Goal: Check status: Check status

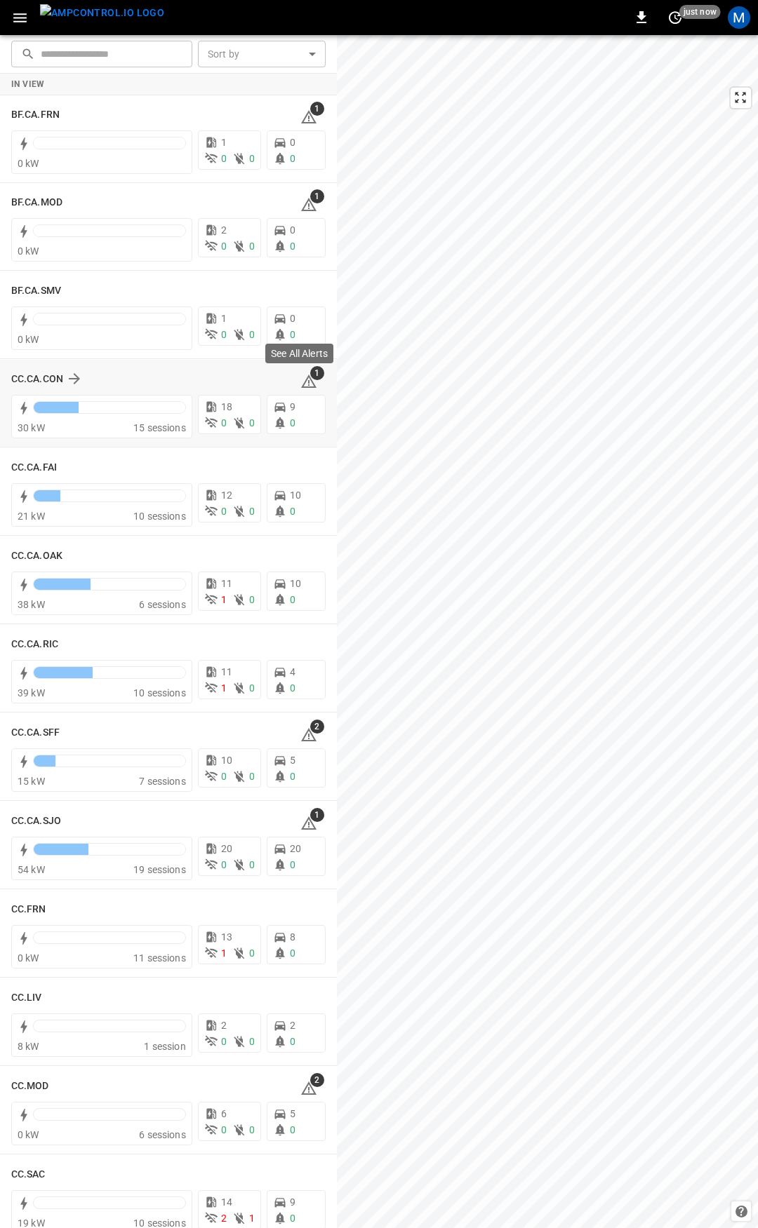
click at [302, 384] on icon at bounding box center [308, 381] width 17 height 17
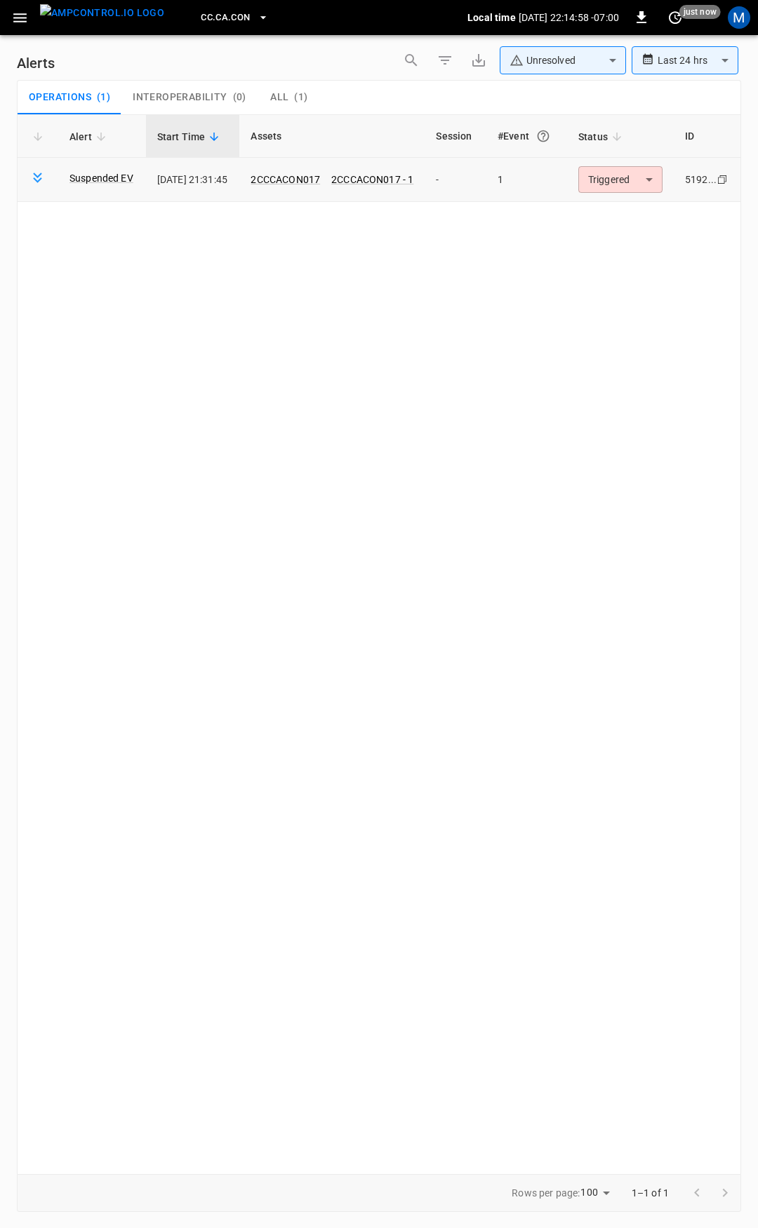
click at [621, 174] on body "**********" at bounding box center [379, 611] width 758 height 1223
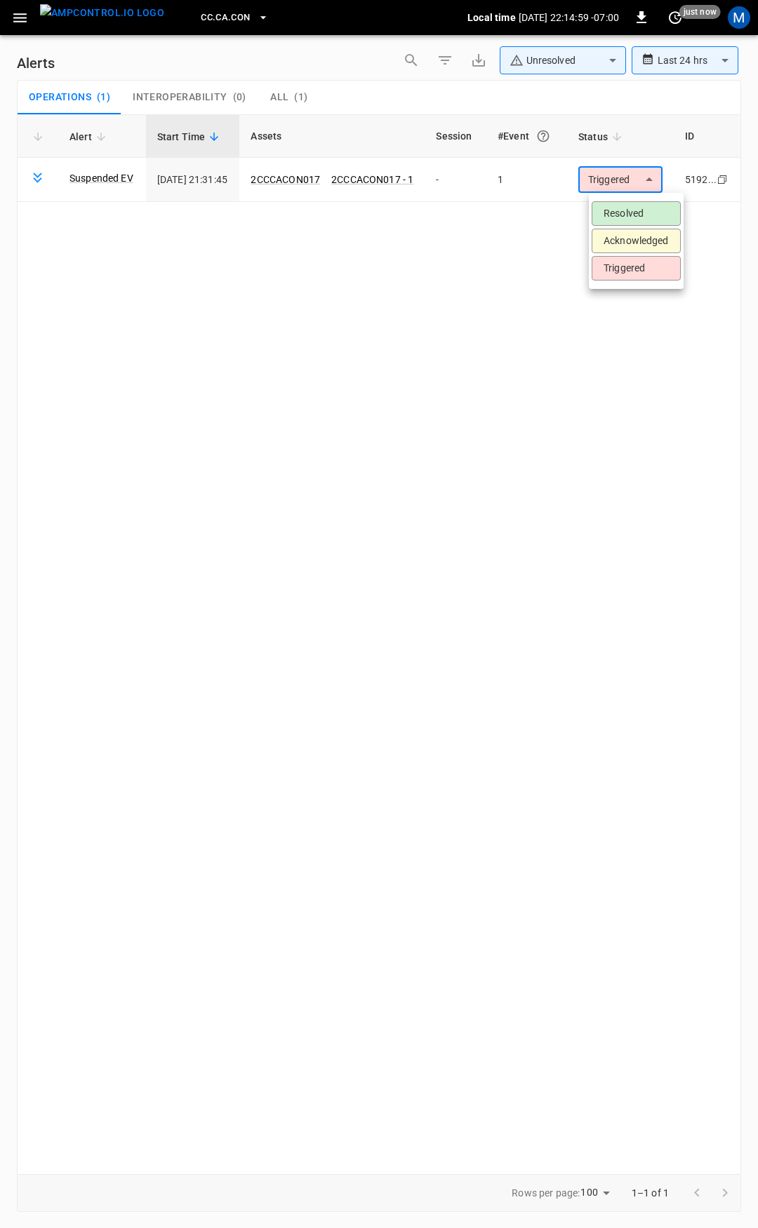
click at [621, 220] on li "Resolved" at bounding box center [635, 213] width 89 height 25
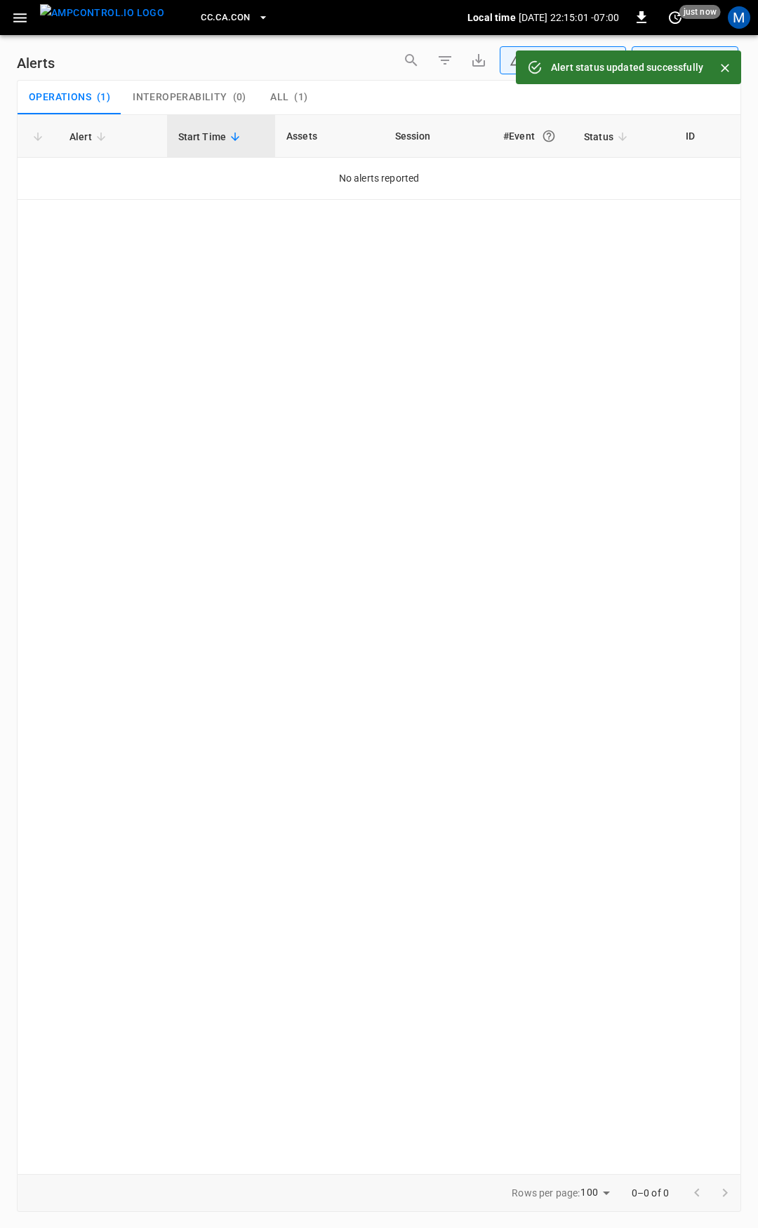
click at [20, 20] on icon "button" at bounding box center [20, 18] width 18 height 18
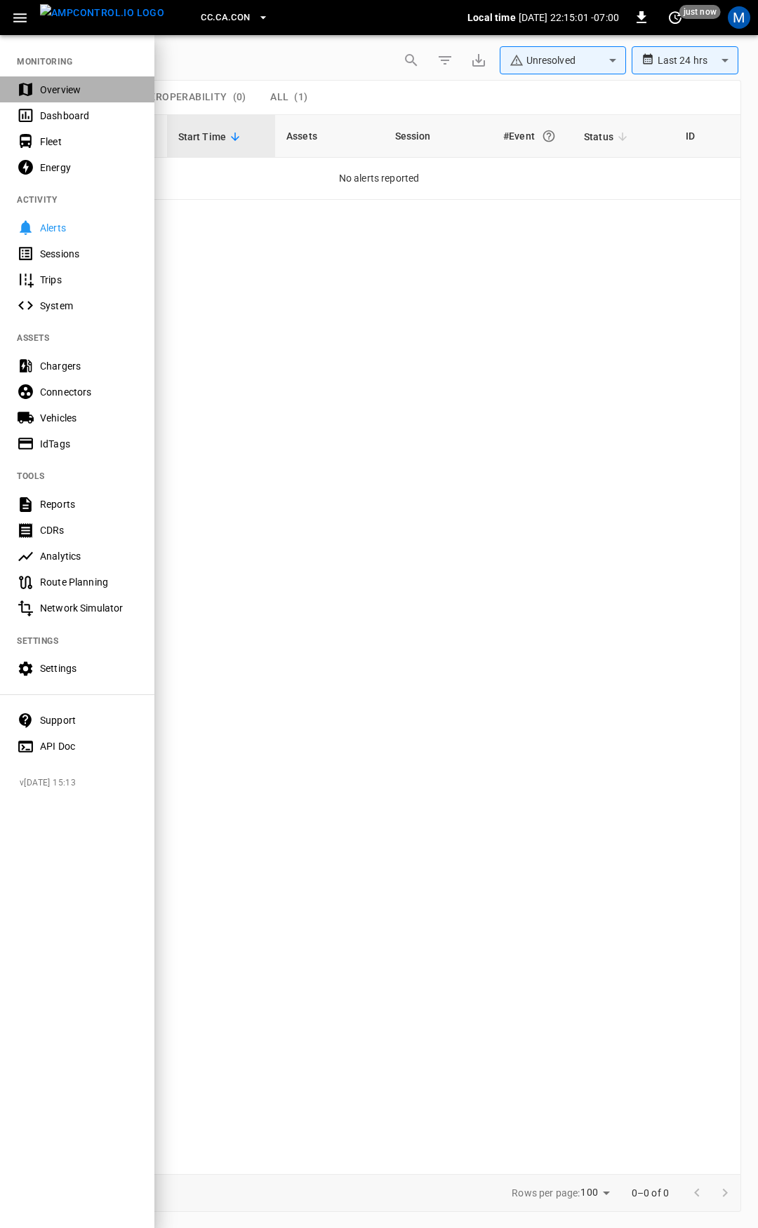
drag, startPoint x: 70, startPoint y: 95, endPoint x: 192, endPoint y: 133, distance: 127.1
click at [70, 95] on div "Overview" at bounding box center [89, 90] width 98 height 14
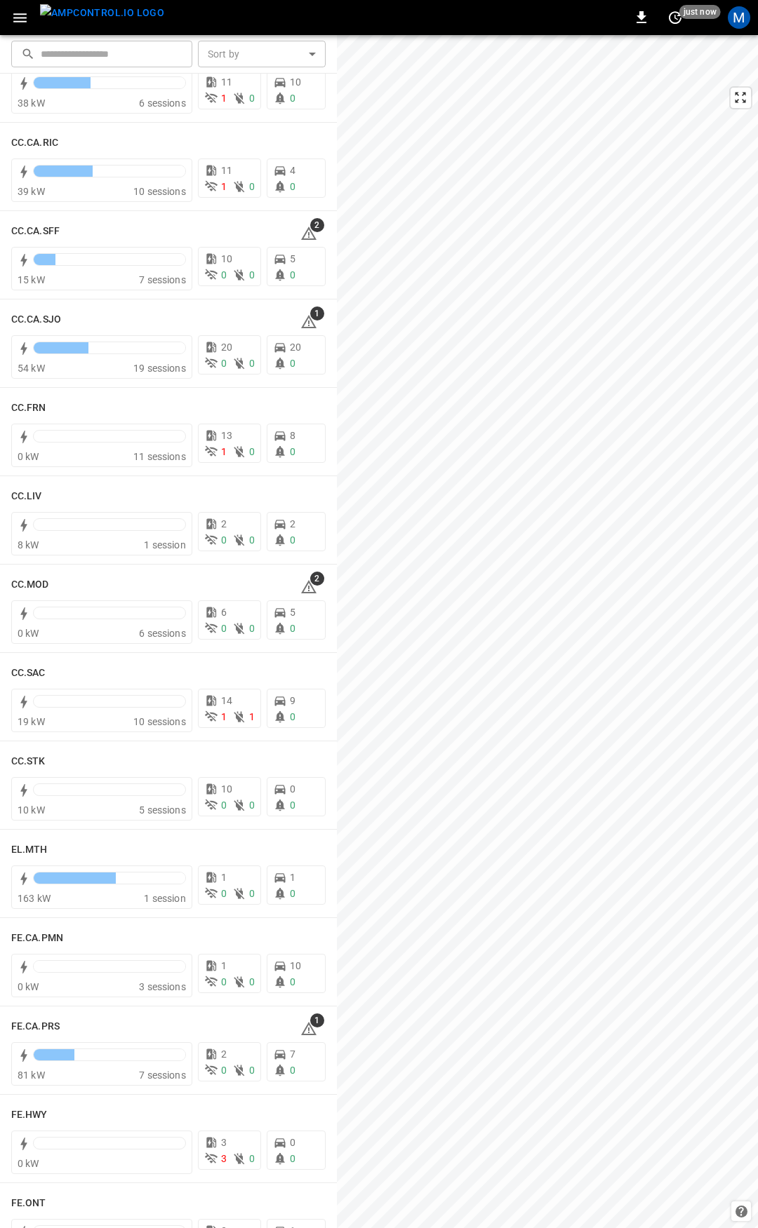
scroll to position [502, 0]
click at [302, 235] on icon at bounding box center [308, 232] width 17 height 17
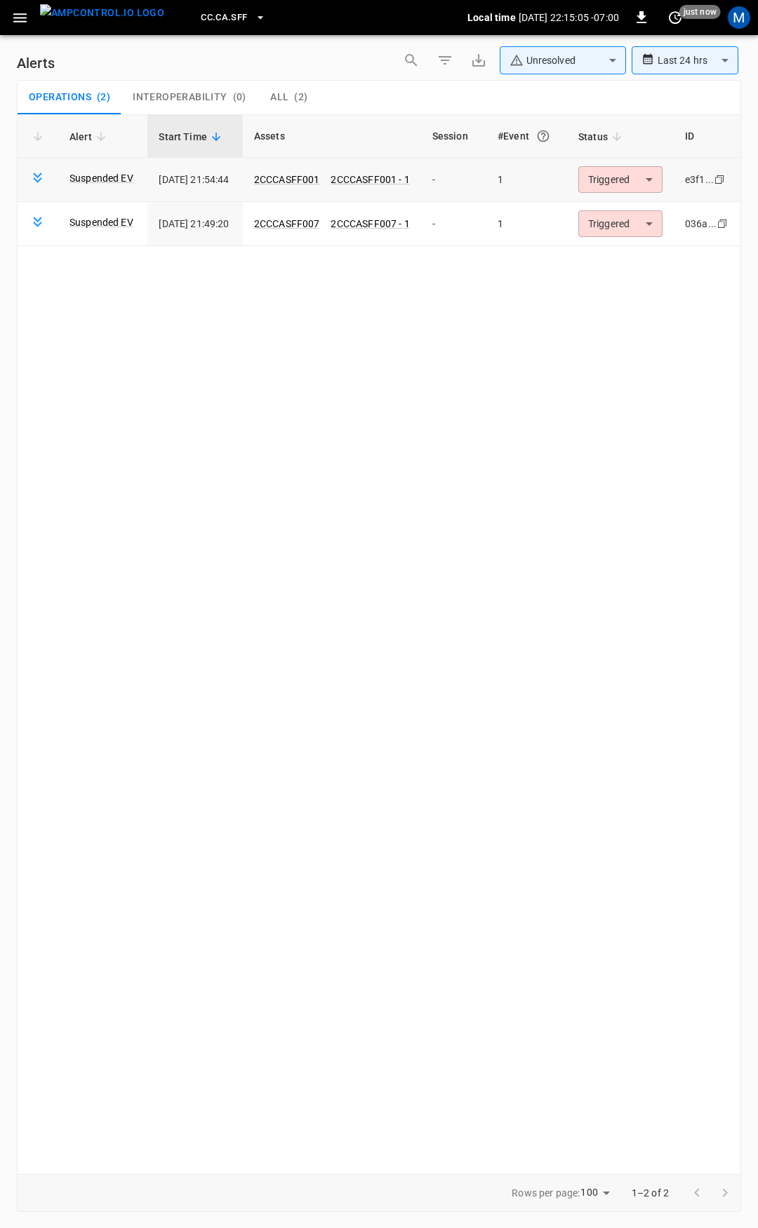
click at [656, 180] on body "**********" at bounding box center [379, 611] width 758 height 1223
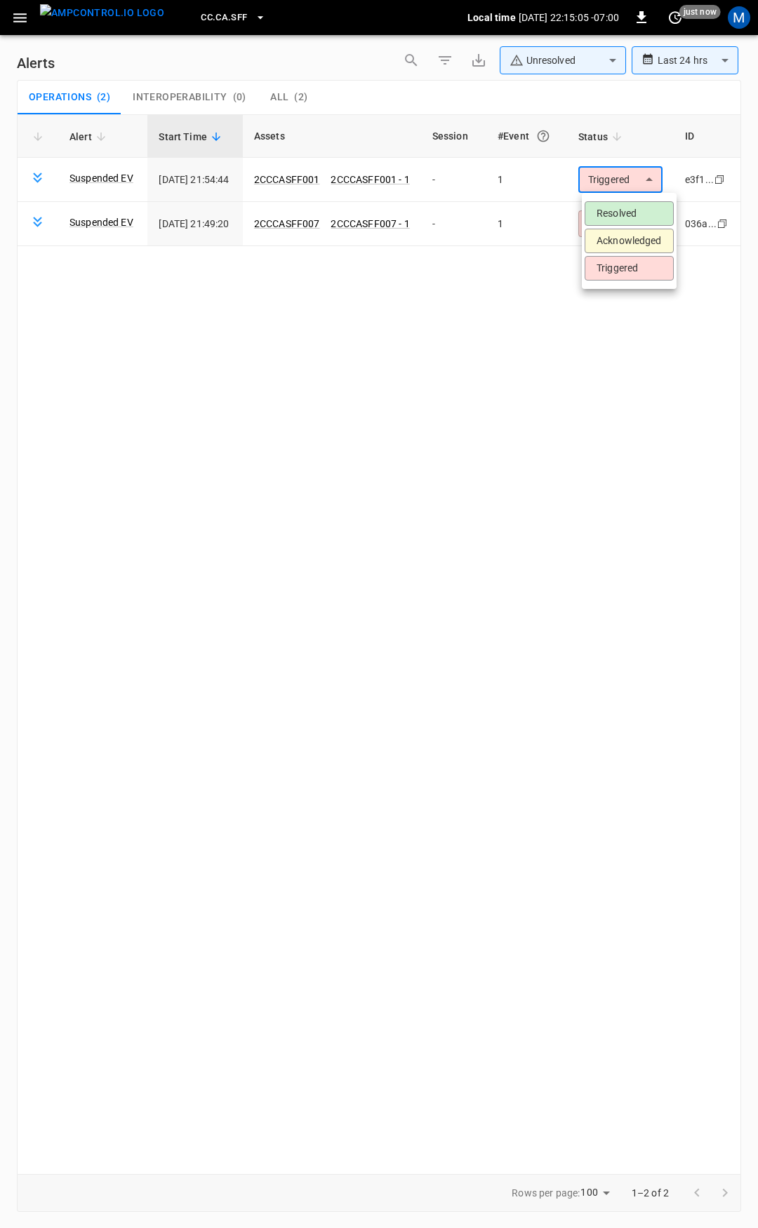
click at [650, 211] on li "Resolved" at bounding box center [628, 213] width 89 height 25
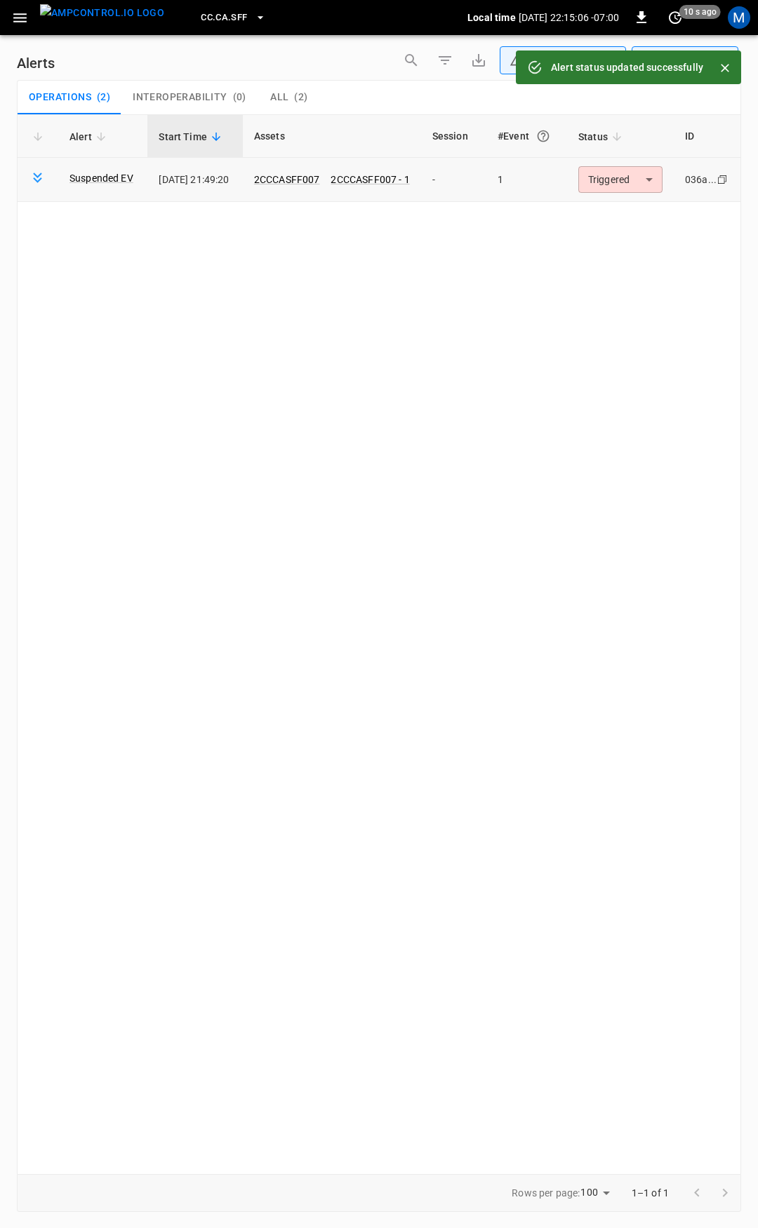
click at [643, 180] on body "**********" at bounding box center [379, 611] width 758 height 1223
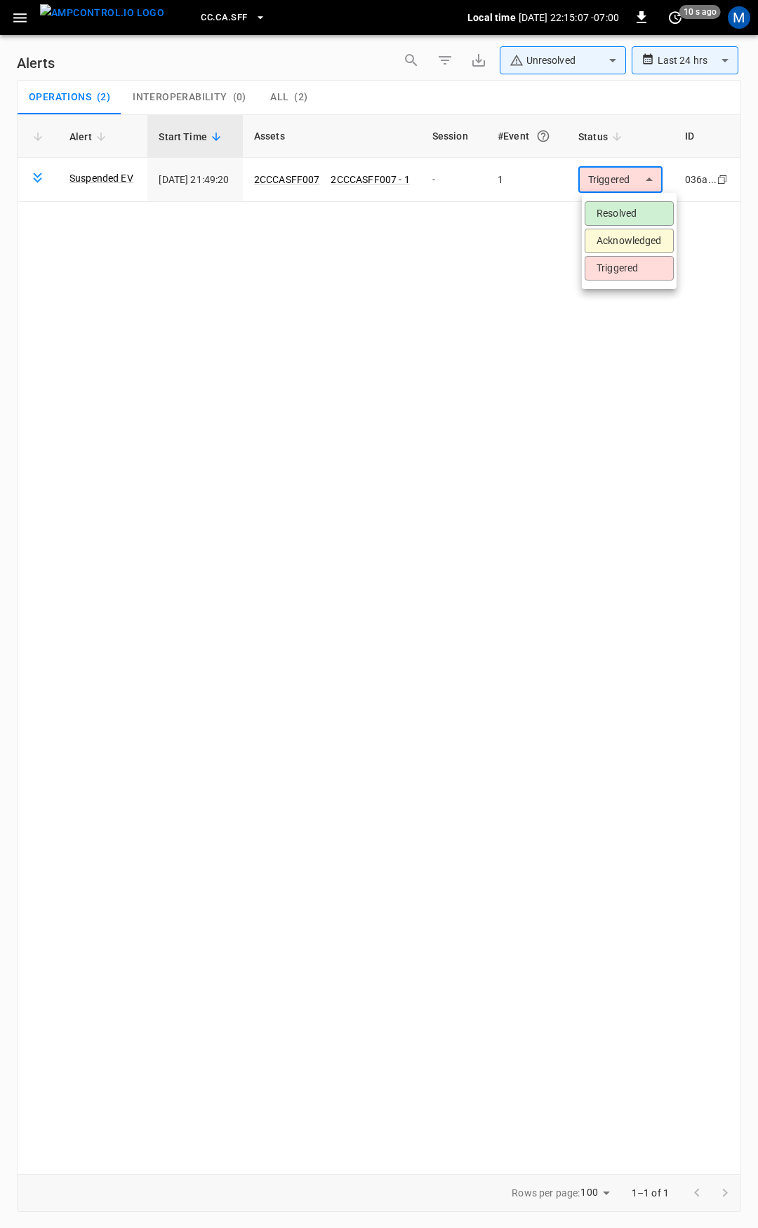
click at [644, 215] on li "Resolved" at bounding box center [628, 213] width 89 height 25
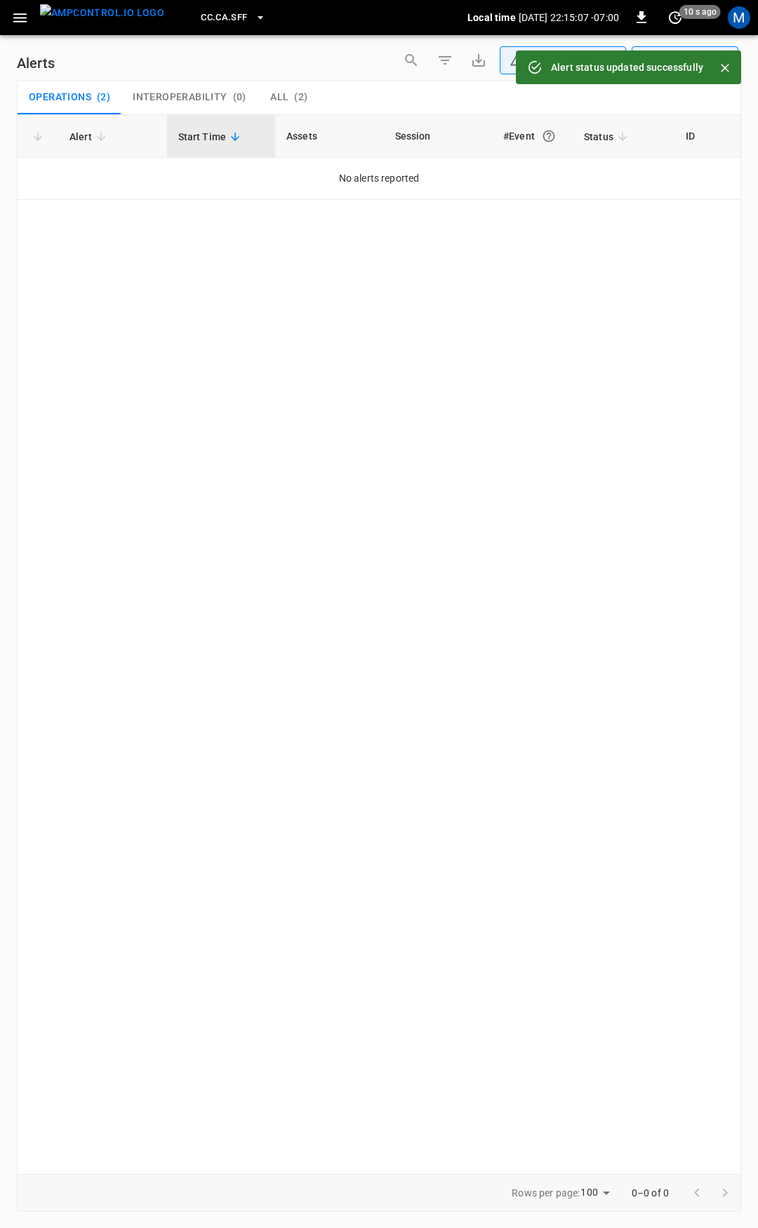
click at [15, 25] on icon "button" at bounding box center [20, 18] width 18 height 18
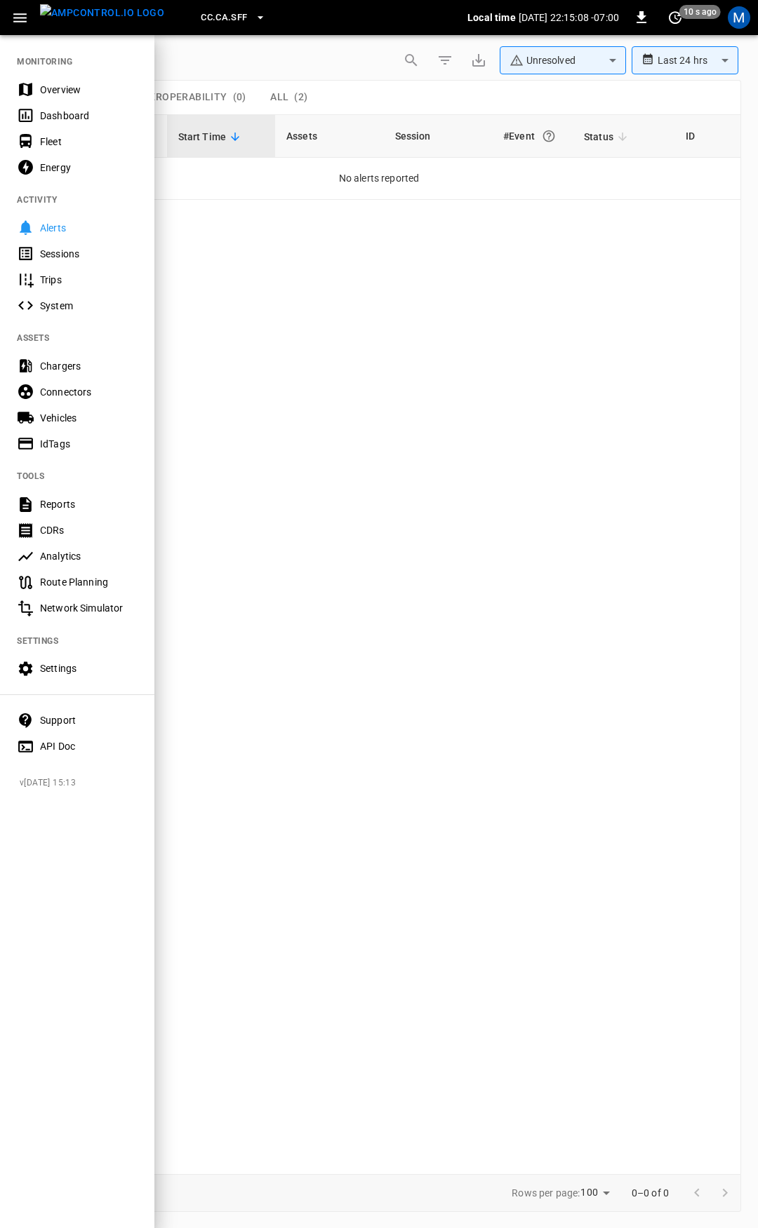
click at [56, 94] on div "Overview" at bounding box center [89, 90] width 98 height 14
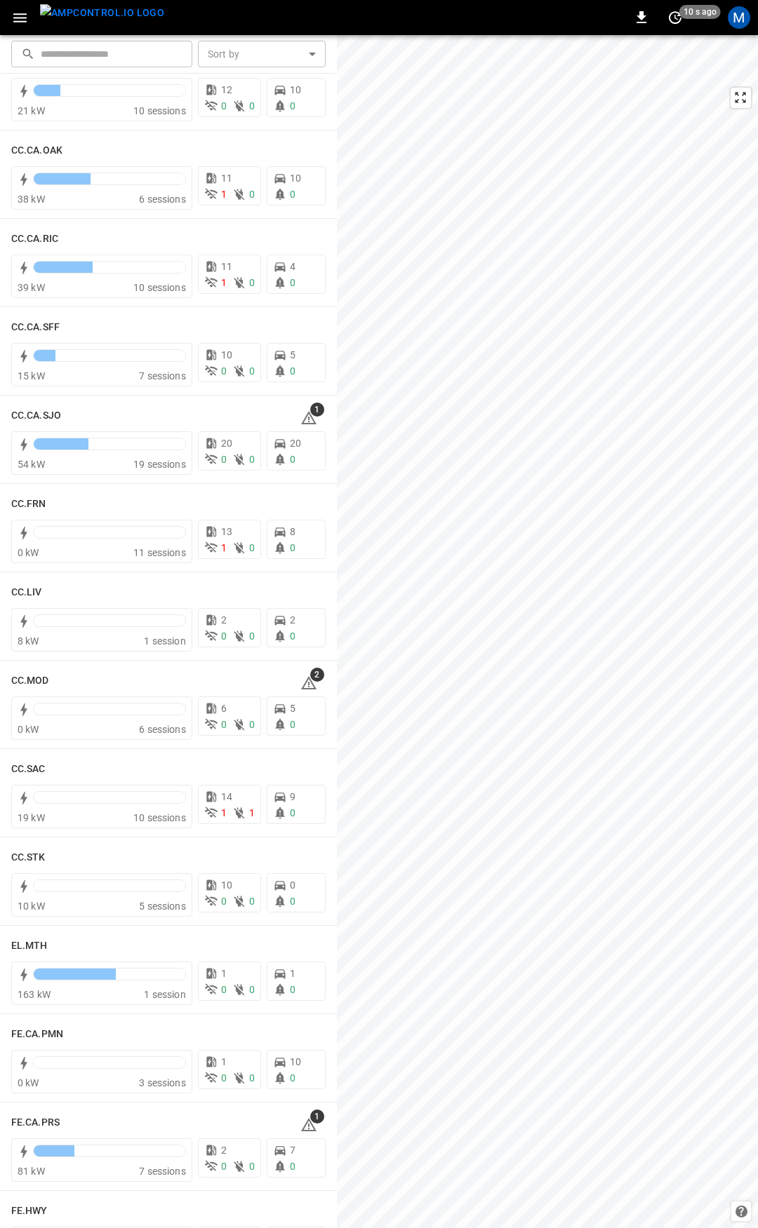
scroll to position [420, 0]
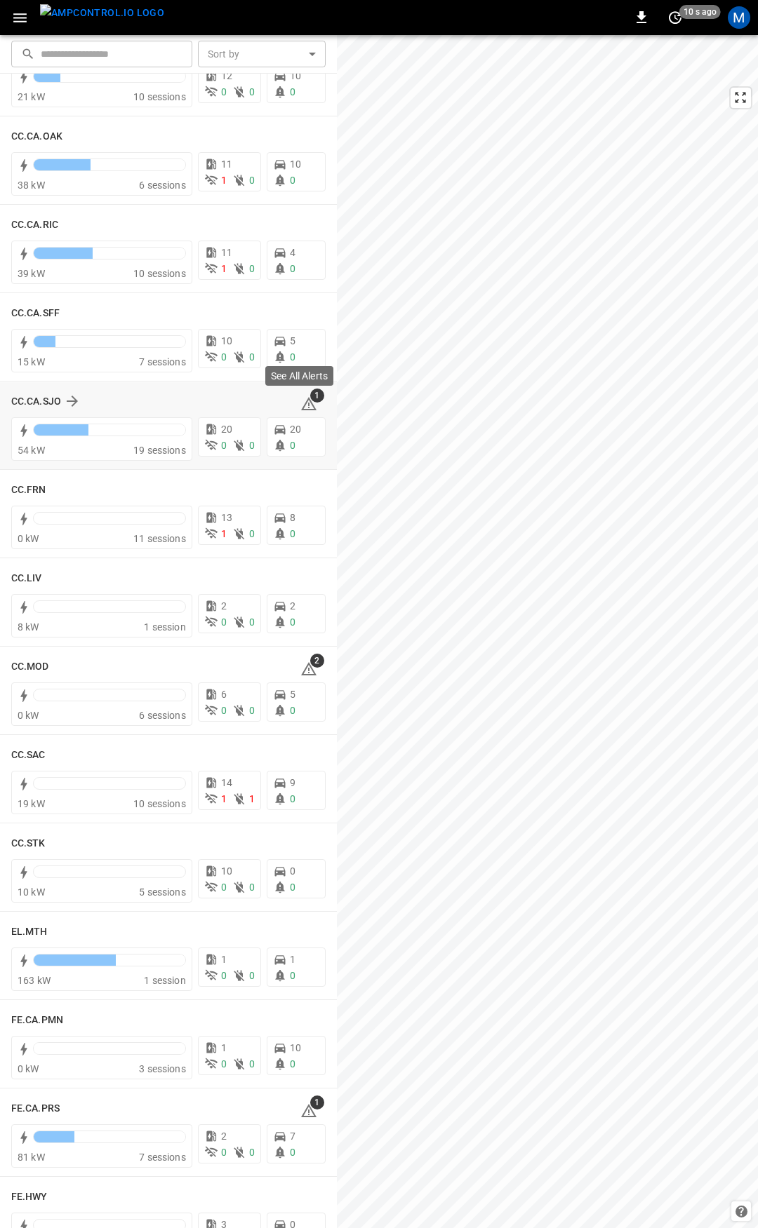
click at [308, 407] on icon at bounding box center [308, 406] width 1 height 6
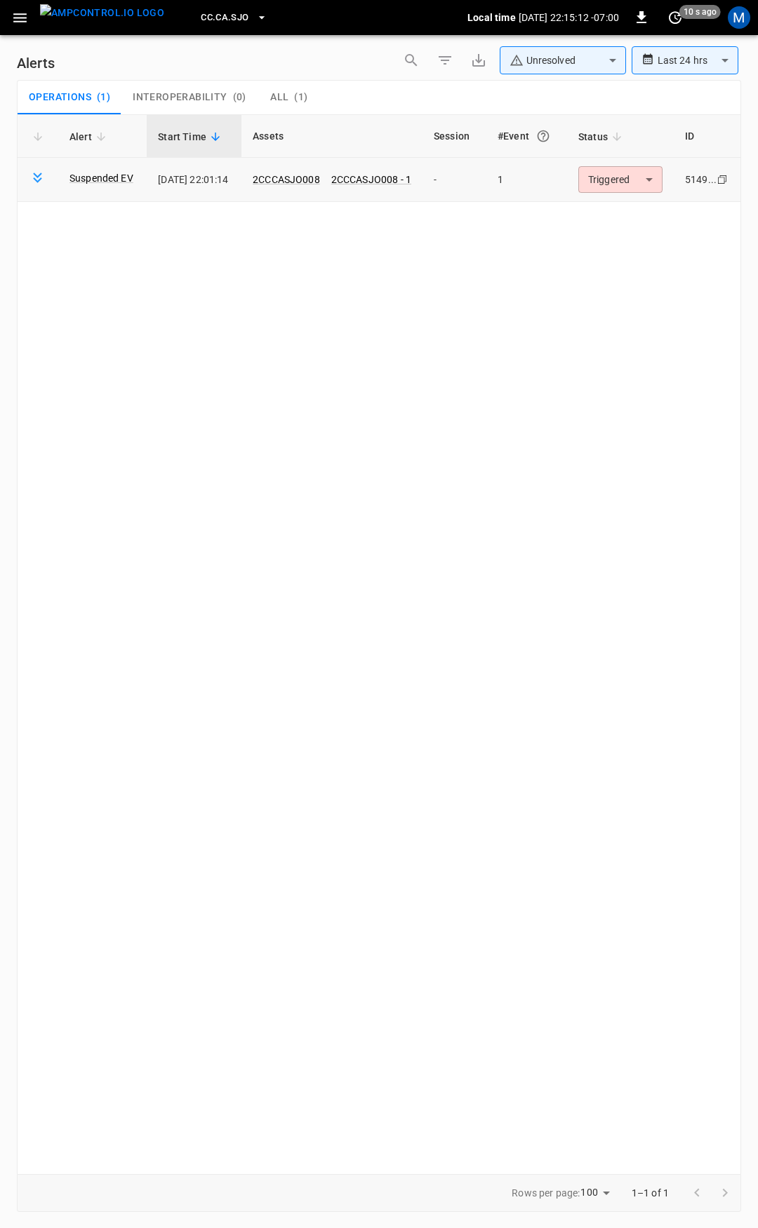
click at [647, 184] on body "**********" at bounding box center [379, 611] width 758 height 1223
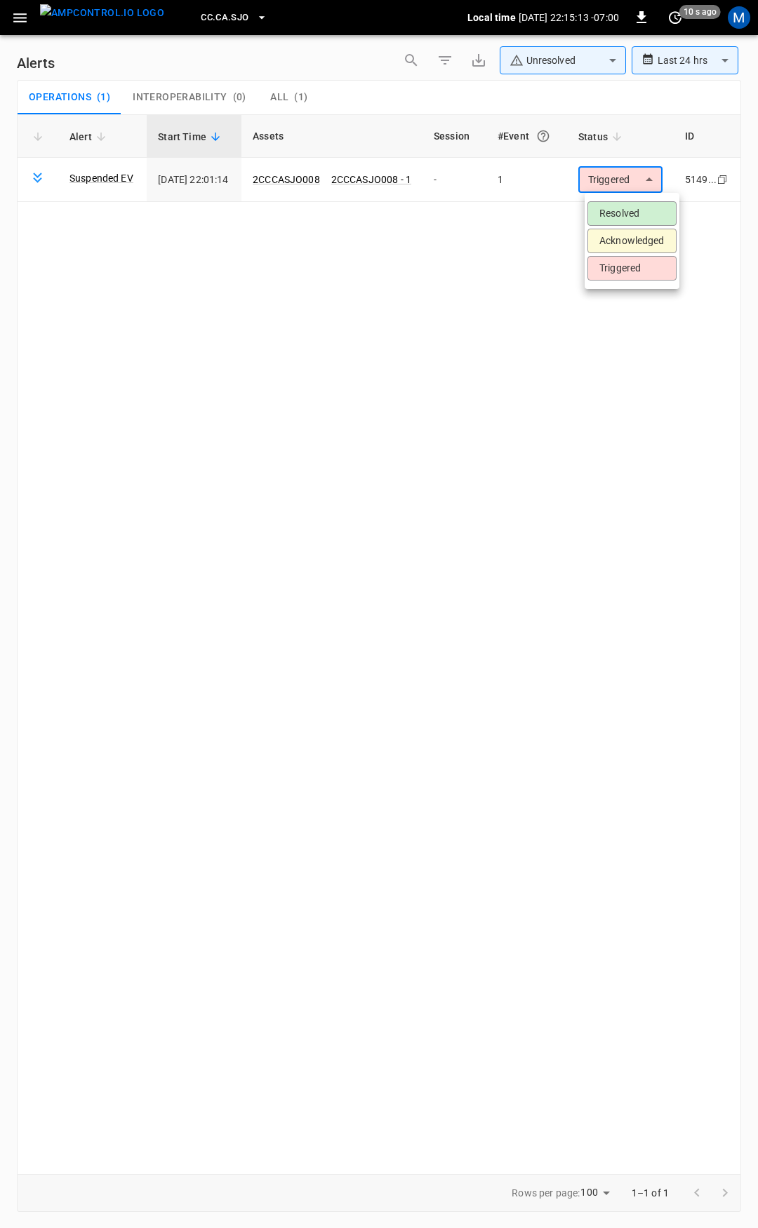
click at [646, 208] on li "Resolved" at bounding box center [631, 213] width 89 height 25
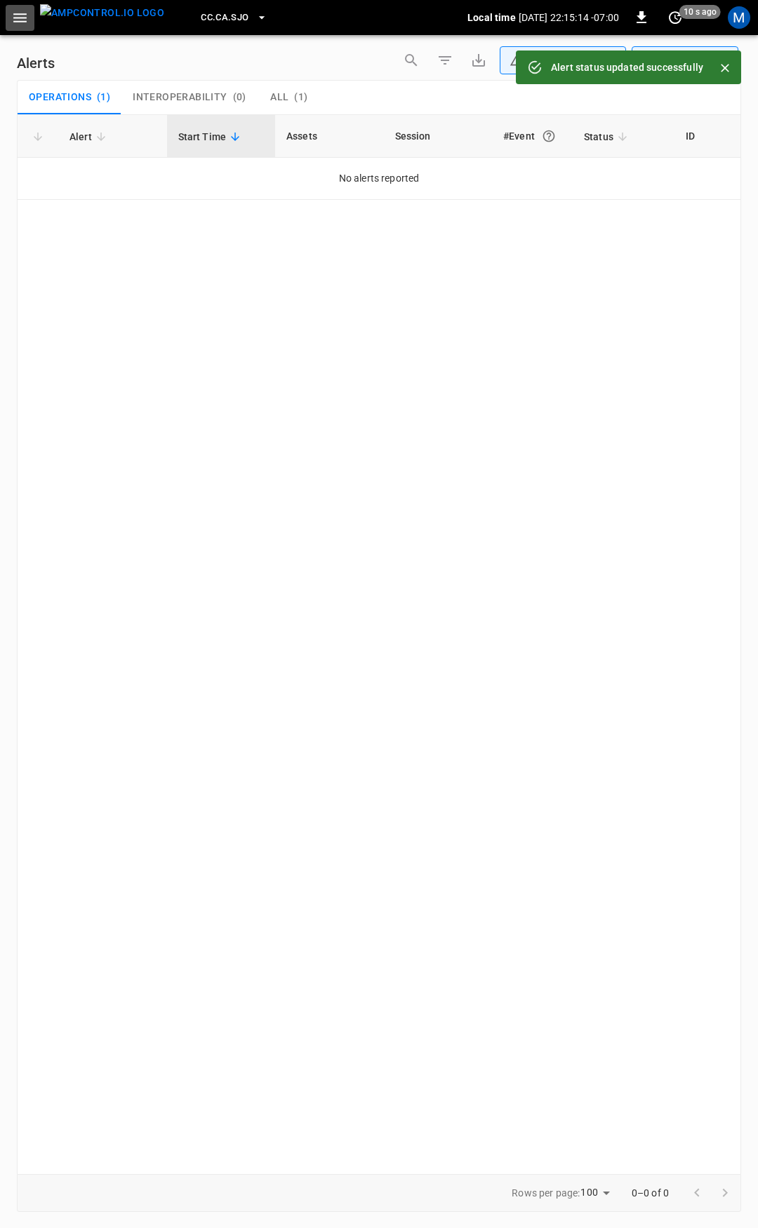
click at [15, 20] on icon "button" at bounding box center [20, 18] width 18 height 18
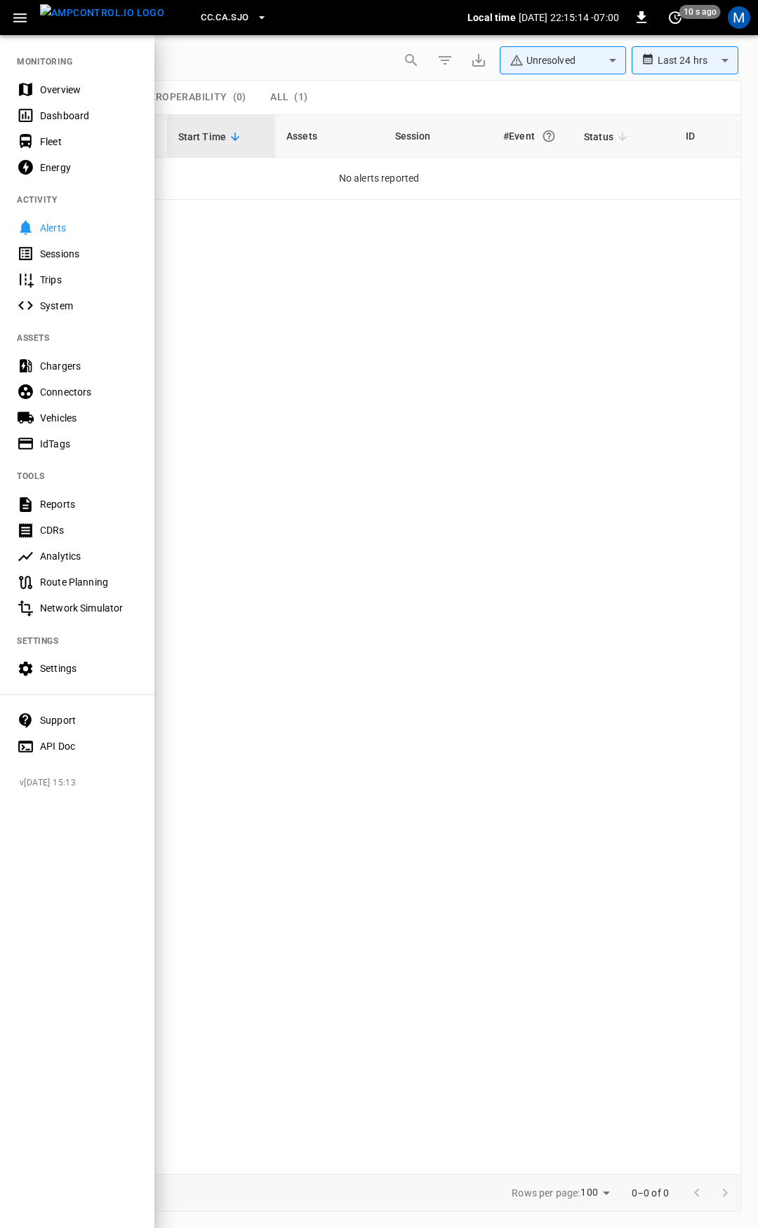
click at [81, 93] on div "Overview" at bounding box center [89, 90] width 98 height 14
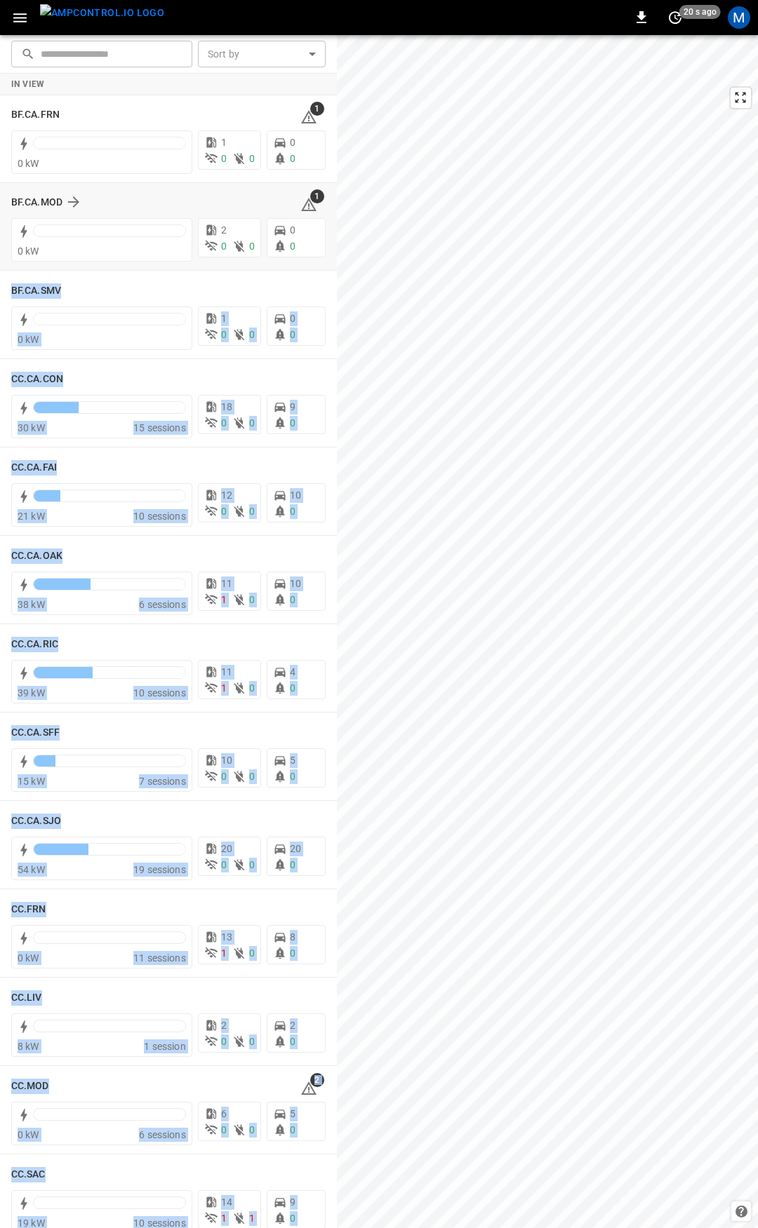
drag, startPoint x: 333, startPoint y: 139, endPoint x: 325, endPoint y: 241, distance: 102.1
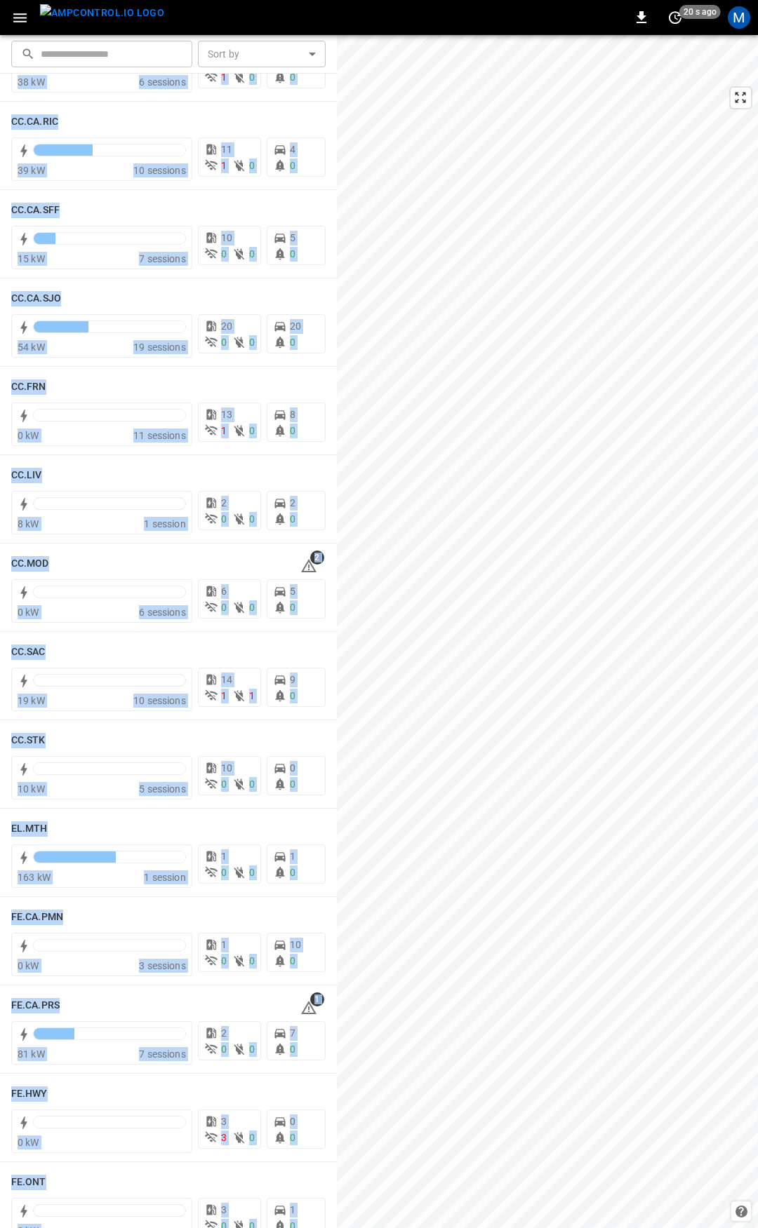
scroll to position [565, 0]
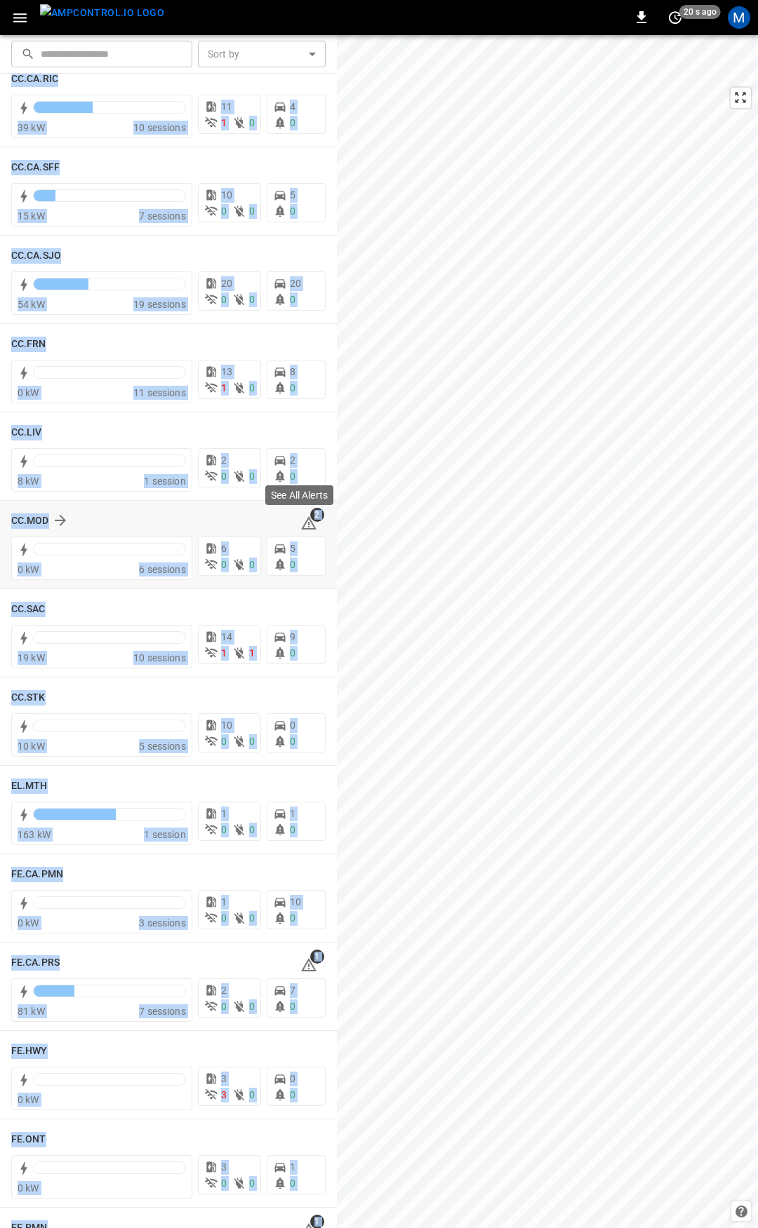
click at [302, 525] on icon at bounding box center [308, 523] width 17 height 17
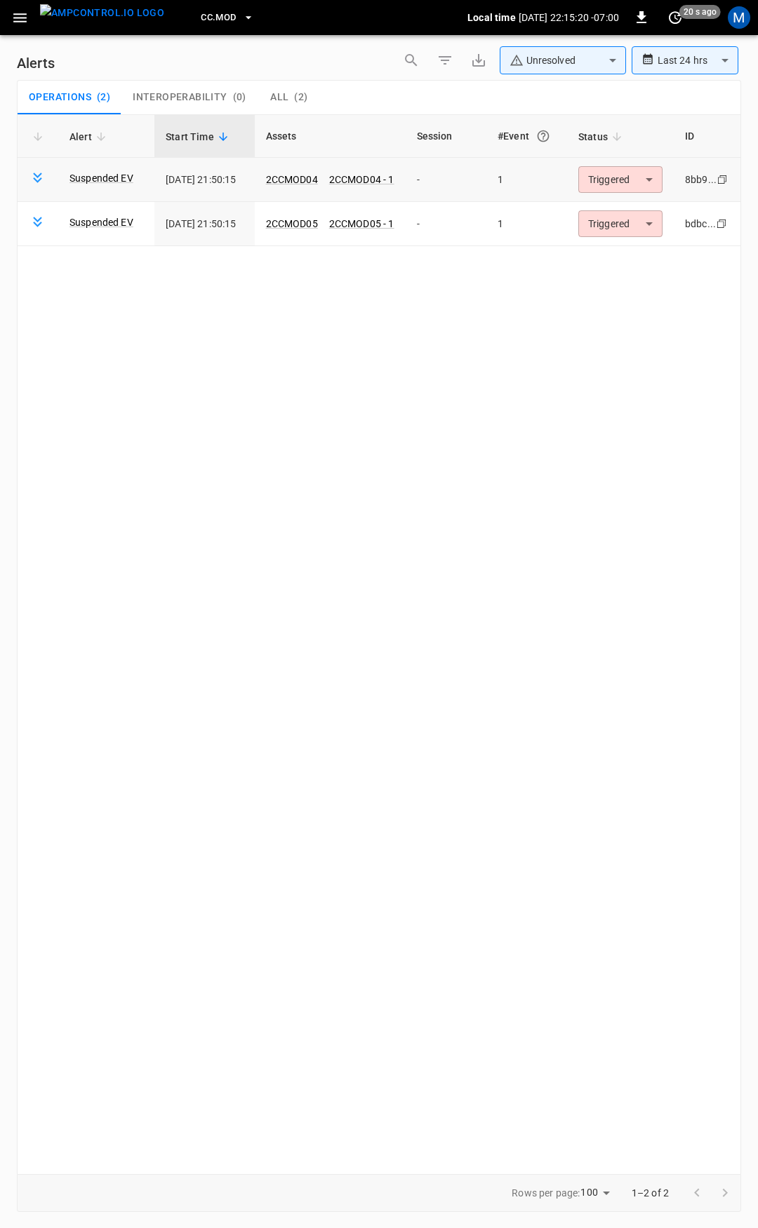
click at [600, 182] on body "**********" at bounding box center [379, 611] width 758 height 1223
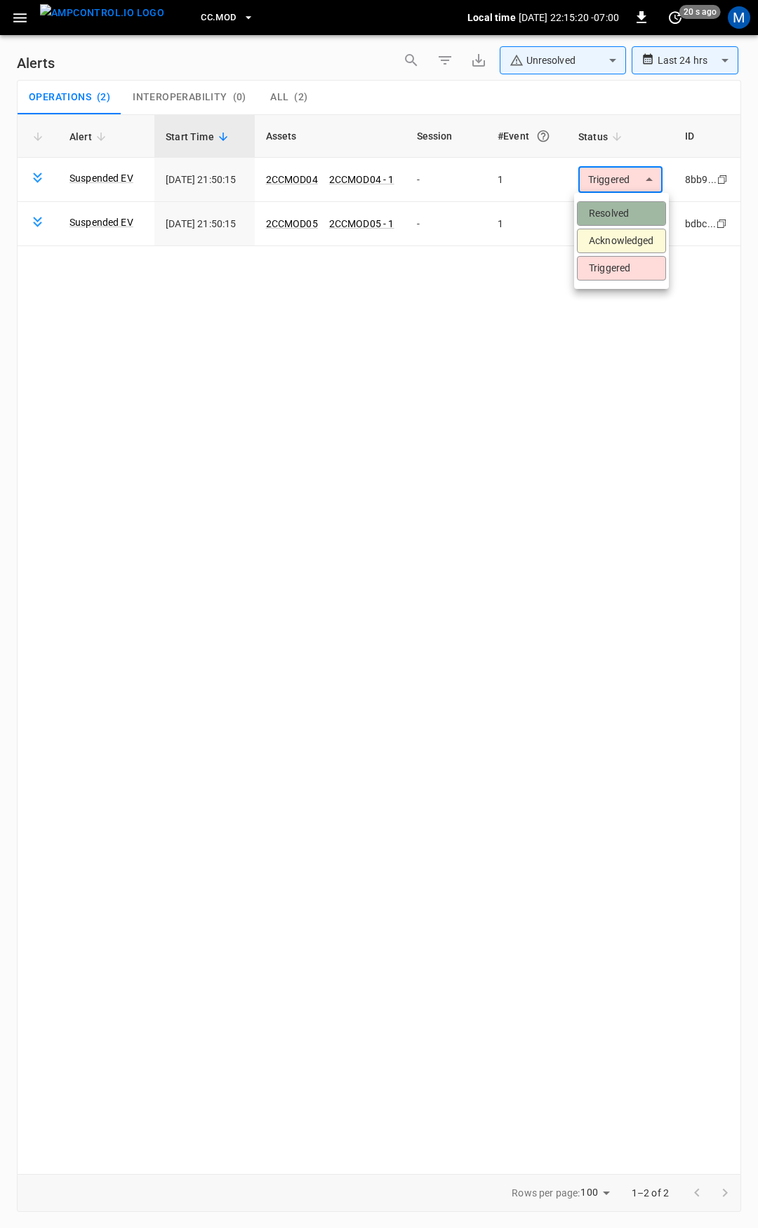
click at [606, 207] on li "Resolved" at bounding box center [621, 213] width 89 height 25
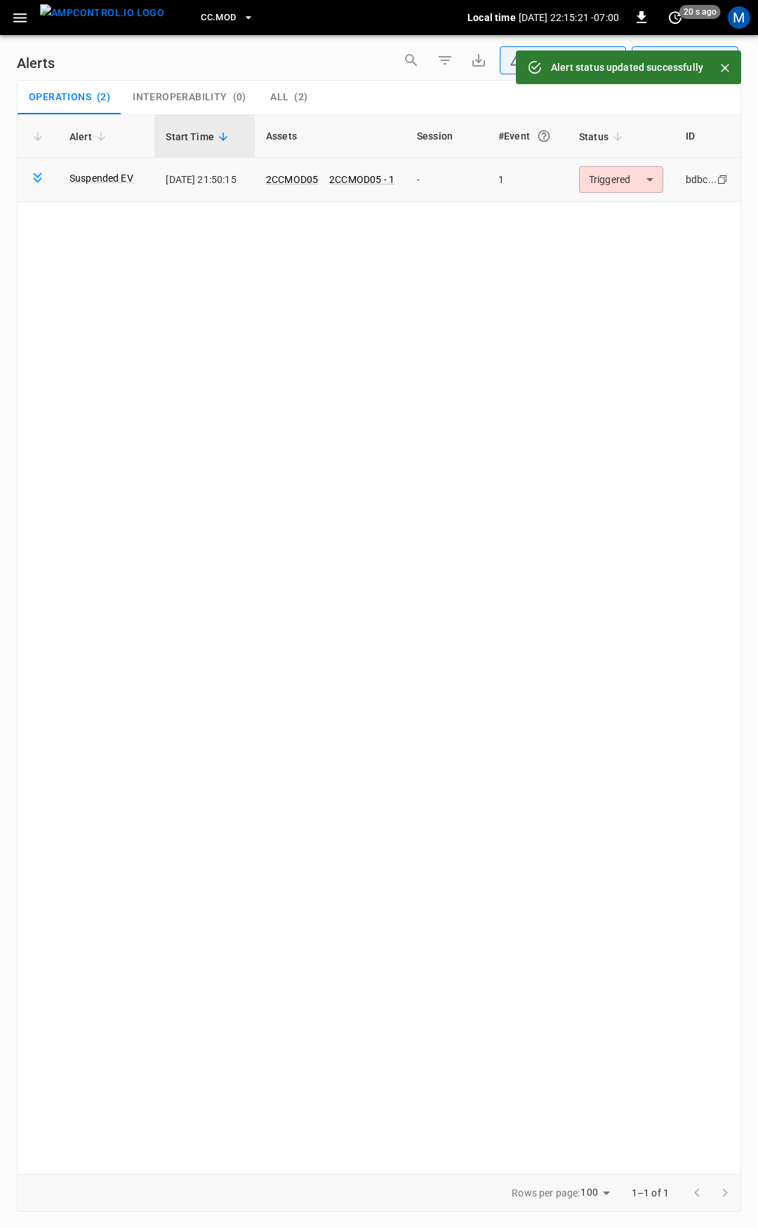
click at [602, 176] on body "**********" at bounding box center [379, 611] width 758 height 1223
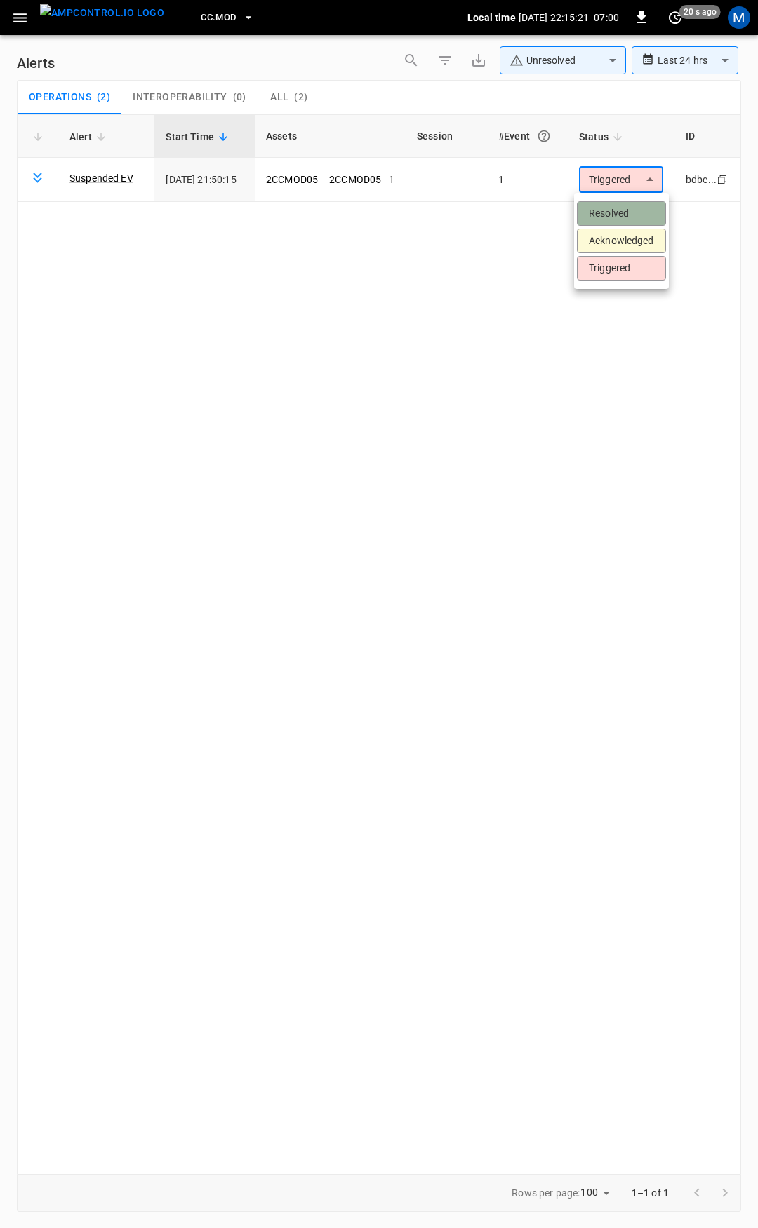
click at [613, 210] on li "Resolved" at bounding box center [621, 213] width 89 height 25
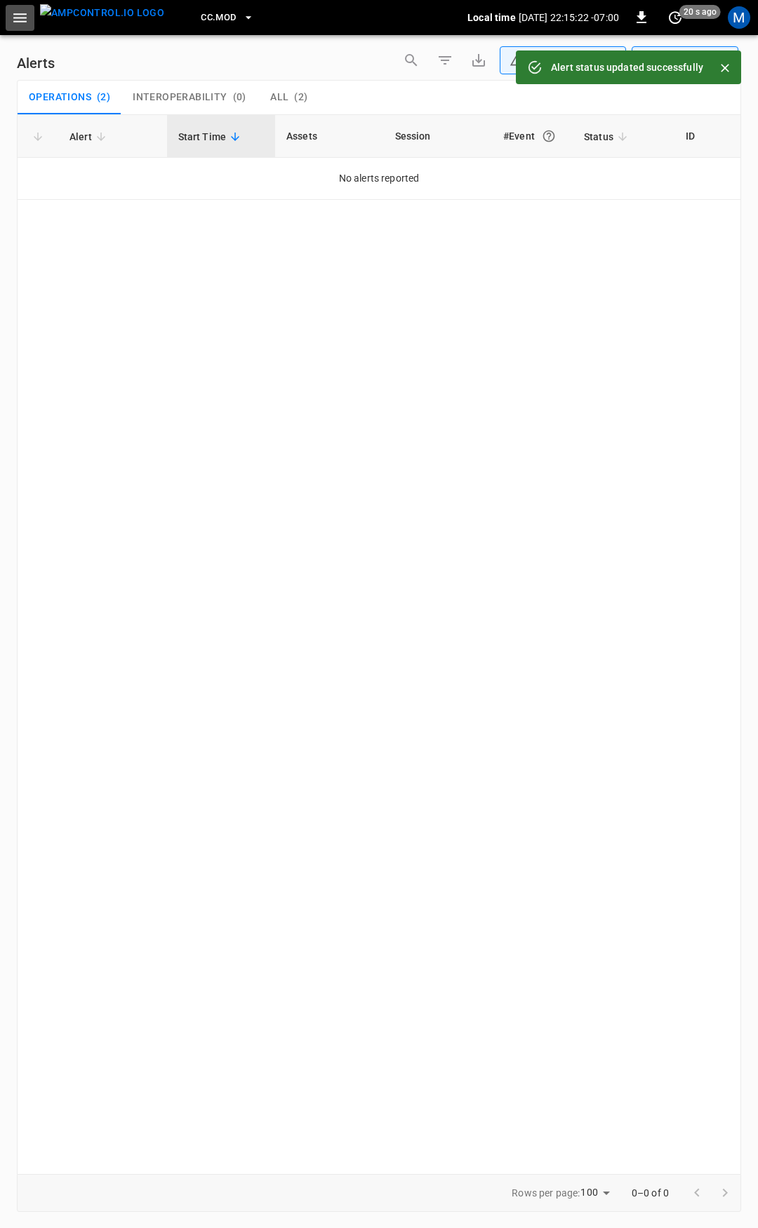
click at [24, 16] on icon "button" at bounding box center [20, 18] width 18 height 18
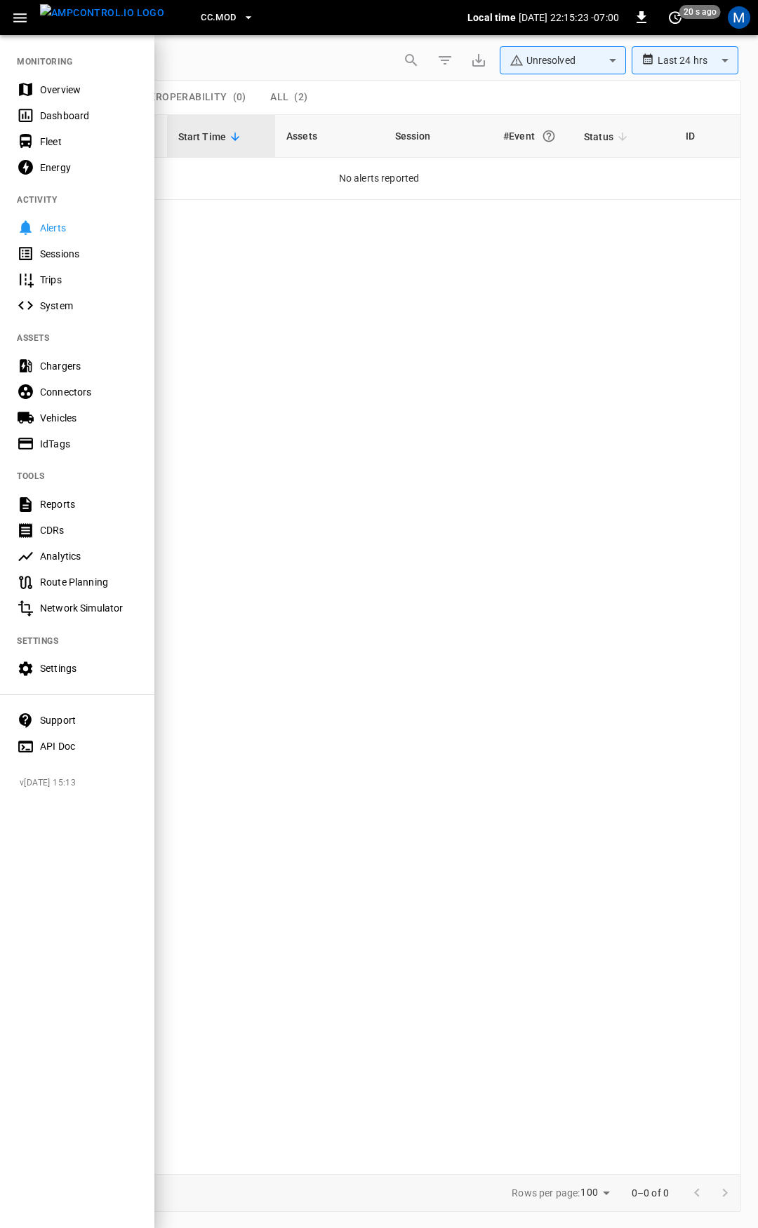
click at [54, 84] on div "Overview" at bounding box center [89, 90] width 98 height 14
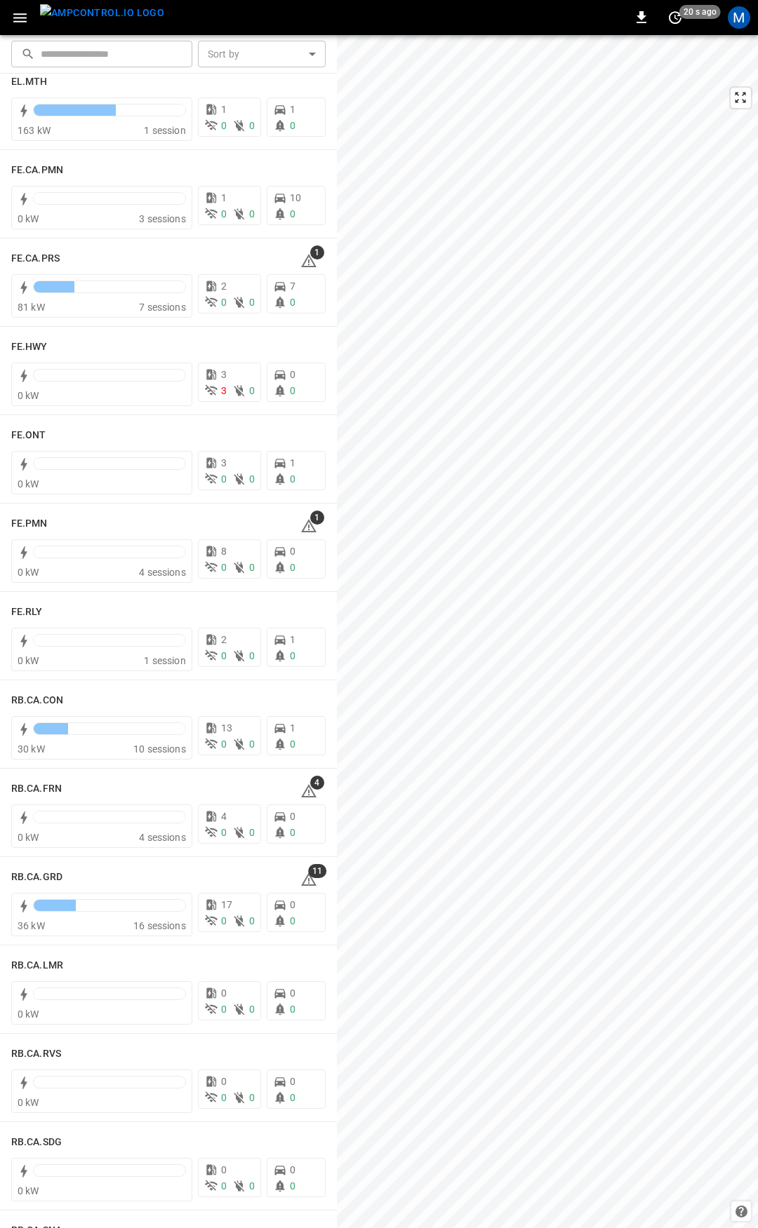
scroll to position [1283, 0]
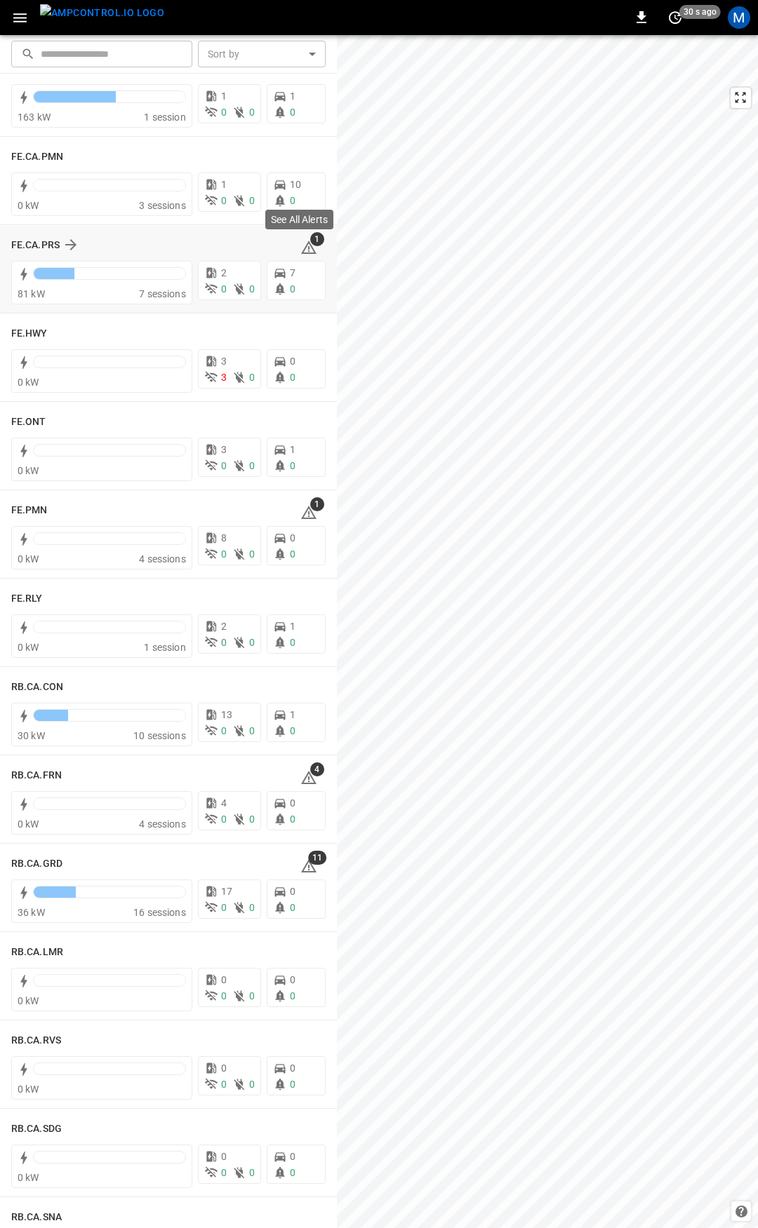
click at [310, 243] on span "1" at bounding box center [317, 239] width 14 height 14
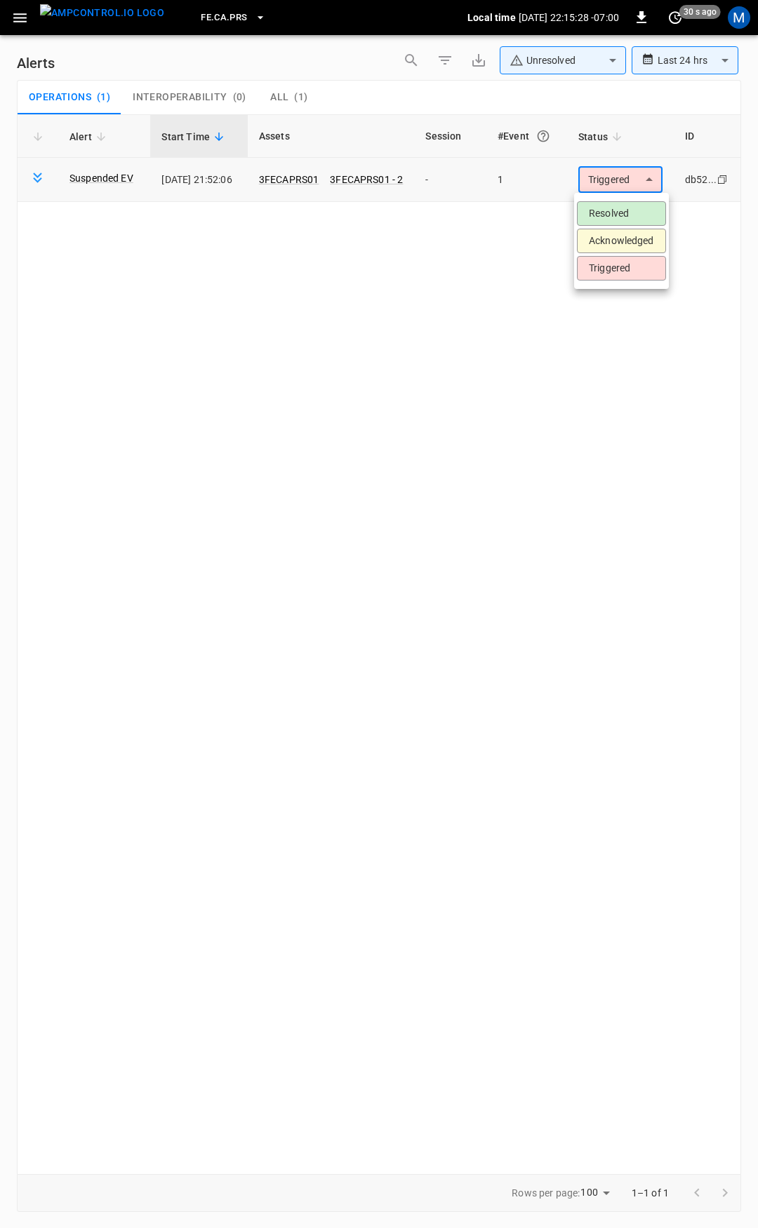
click at [601, 184] on body "**********" at bounding box center [379, 611] width 758 height 1223
drag, startPoint x: 618, startPoint y: 213, endPoint x: -935, endPoint y: 917, distance: 1705.4
click at [0, 917] on html "**********" at bounding box center [379, 611] width 758 height 1223
click at [625, 210] on li "Resolved" at bounding box center [621, 213] width 89 height 25
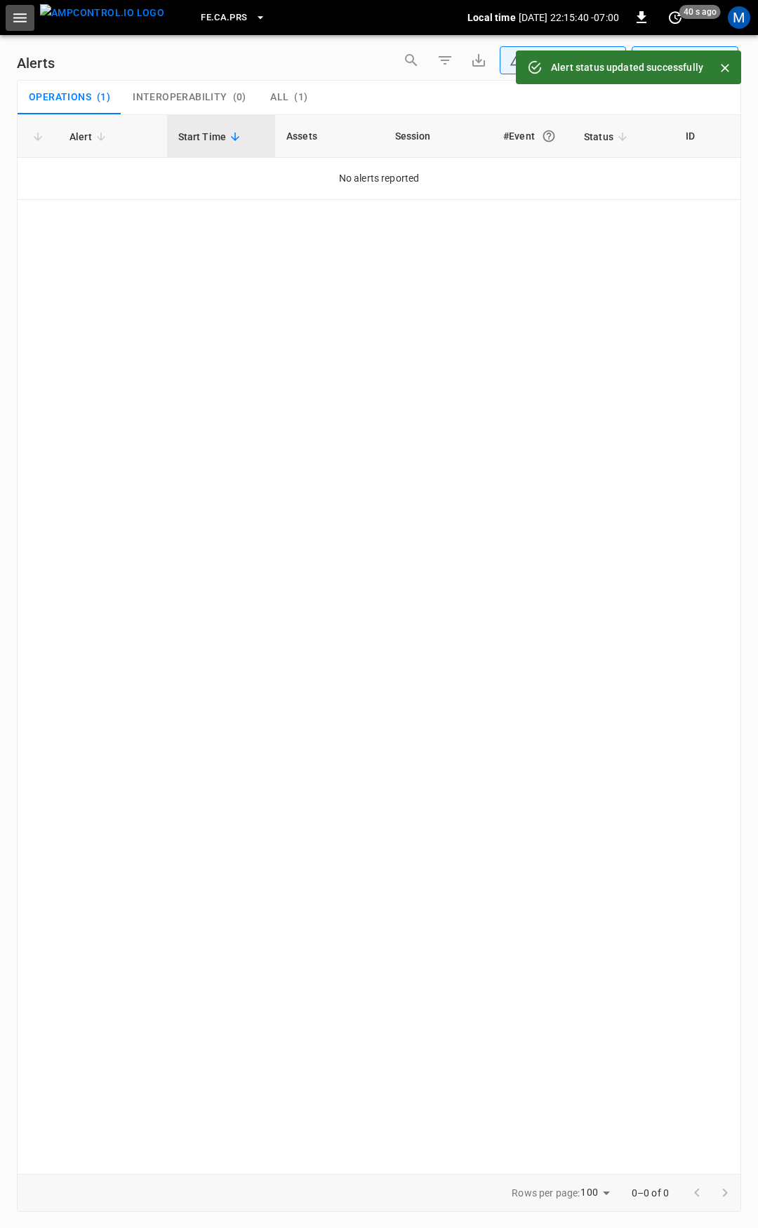
click at [20, 21] on icon "button" at bounding box center [19, 17] width 13 height 9
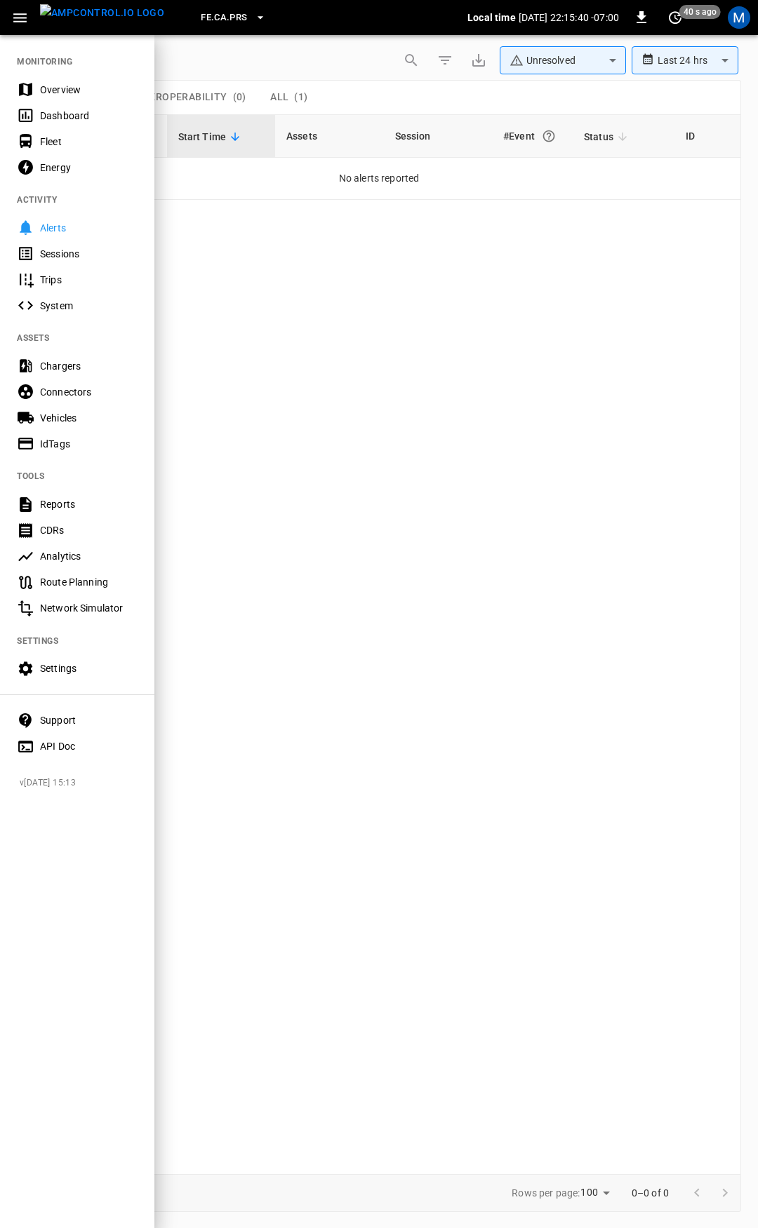
drag, startPoint x: 53, startPoint y: 91, endPoint x: 234, endPoint y: 168, distance: 197.4
click at [53, 91] on div "Overview" at bounding box center [89, 90] width 98 height 14
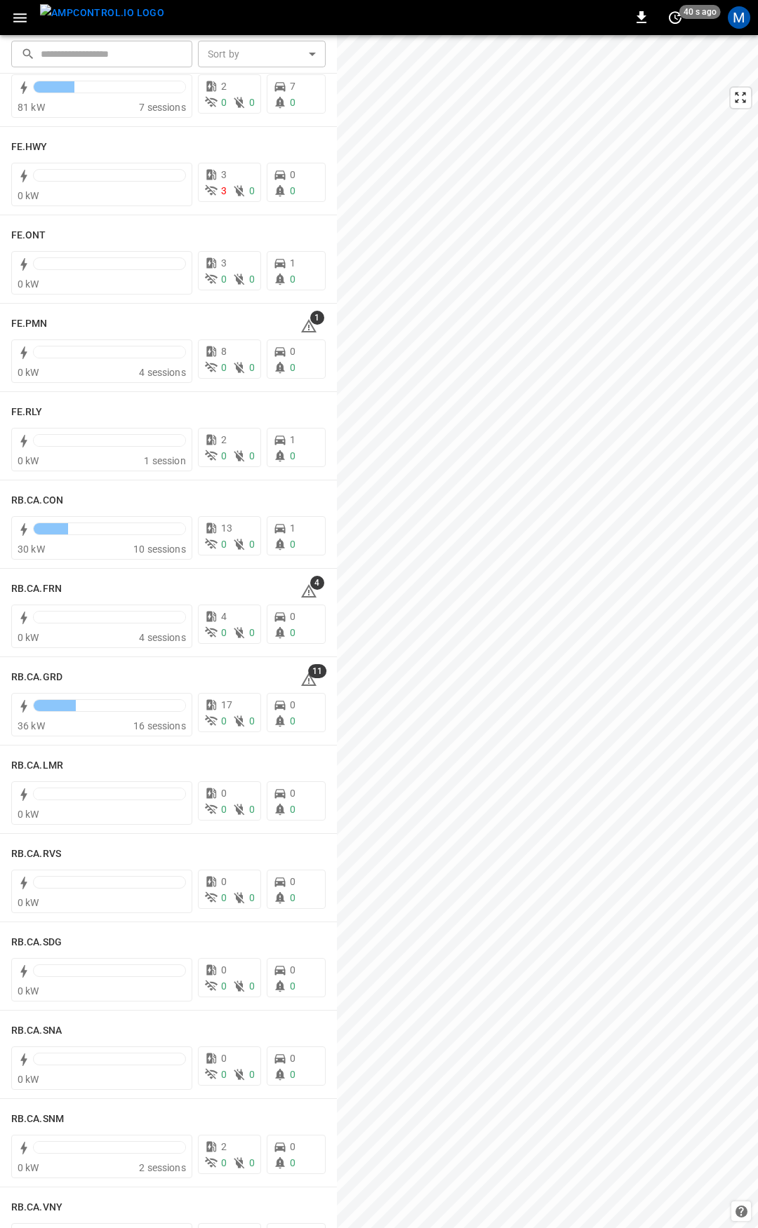
scroll to position [1472, 0]
click at [307, 322] on p "See Fleet Management Tool" at bounding box center [286, 318] width 122 height 14
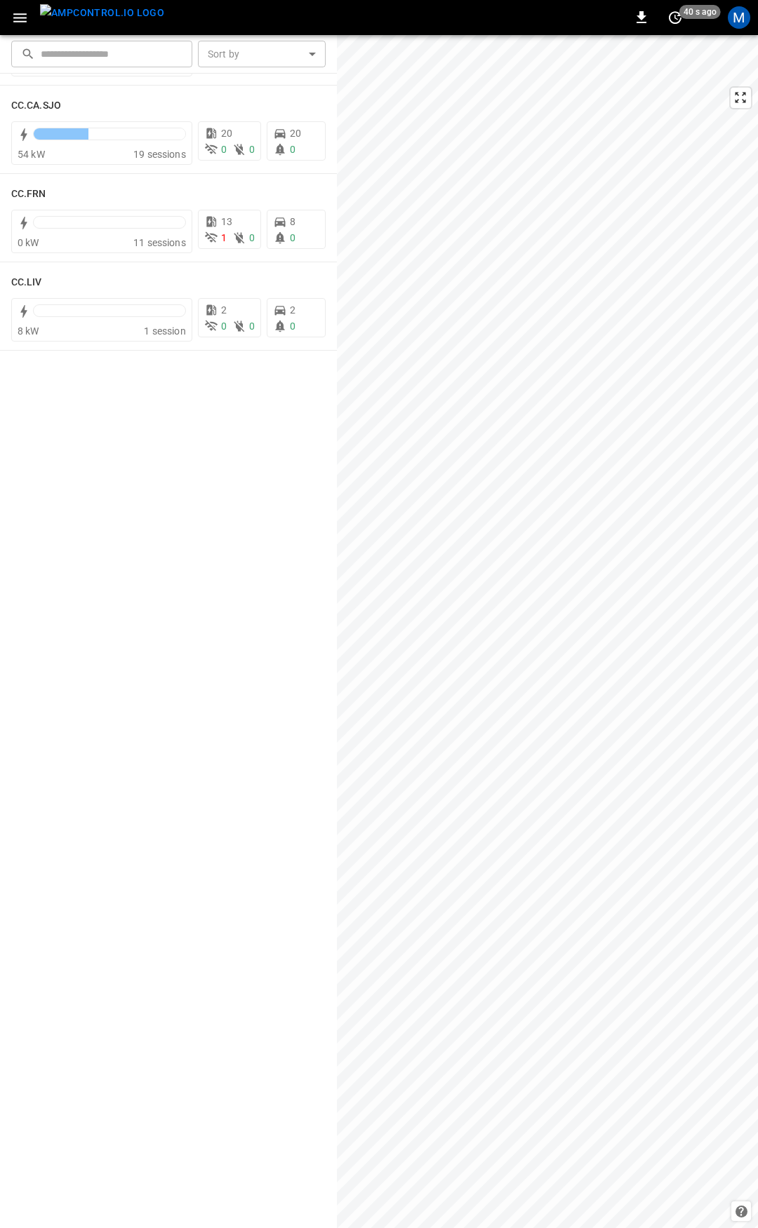
scroll to position [0, 0]
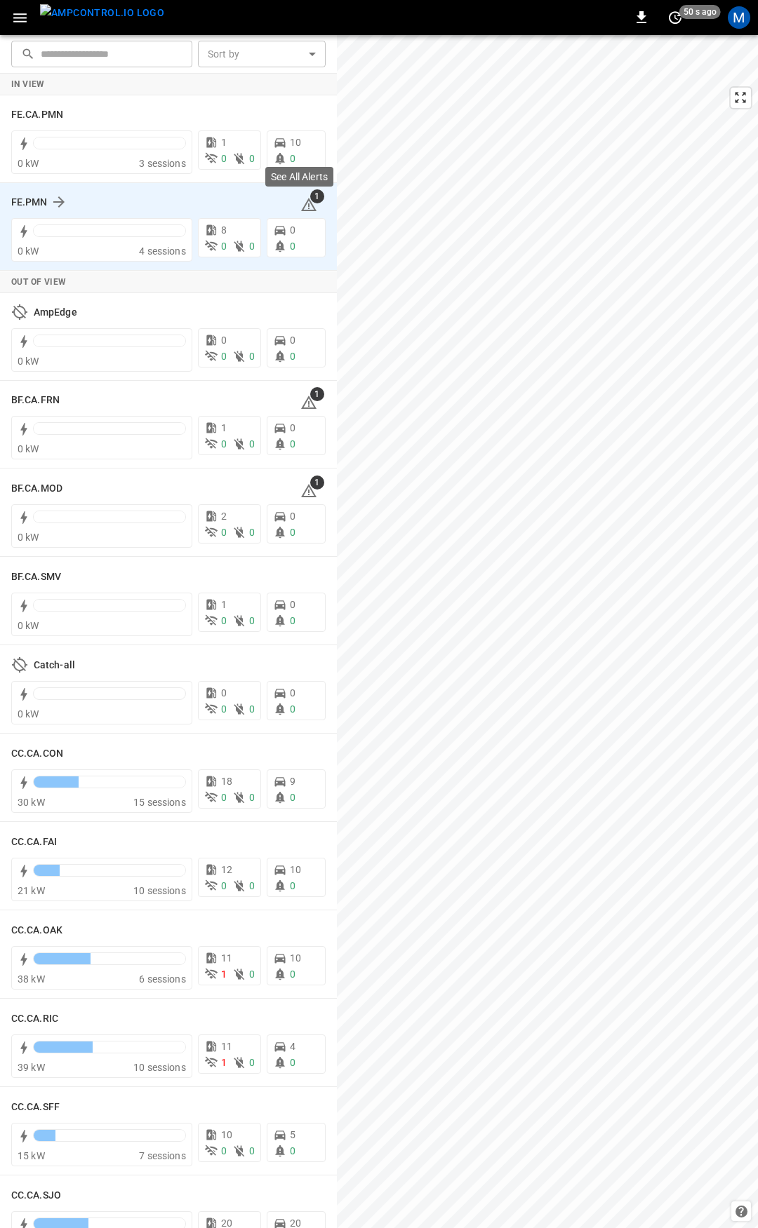
click at [300, 208] on icon at bounding box center [308, 204] width 17 height 17
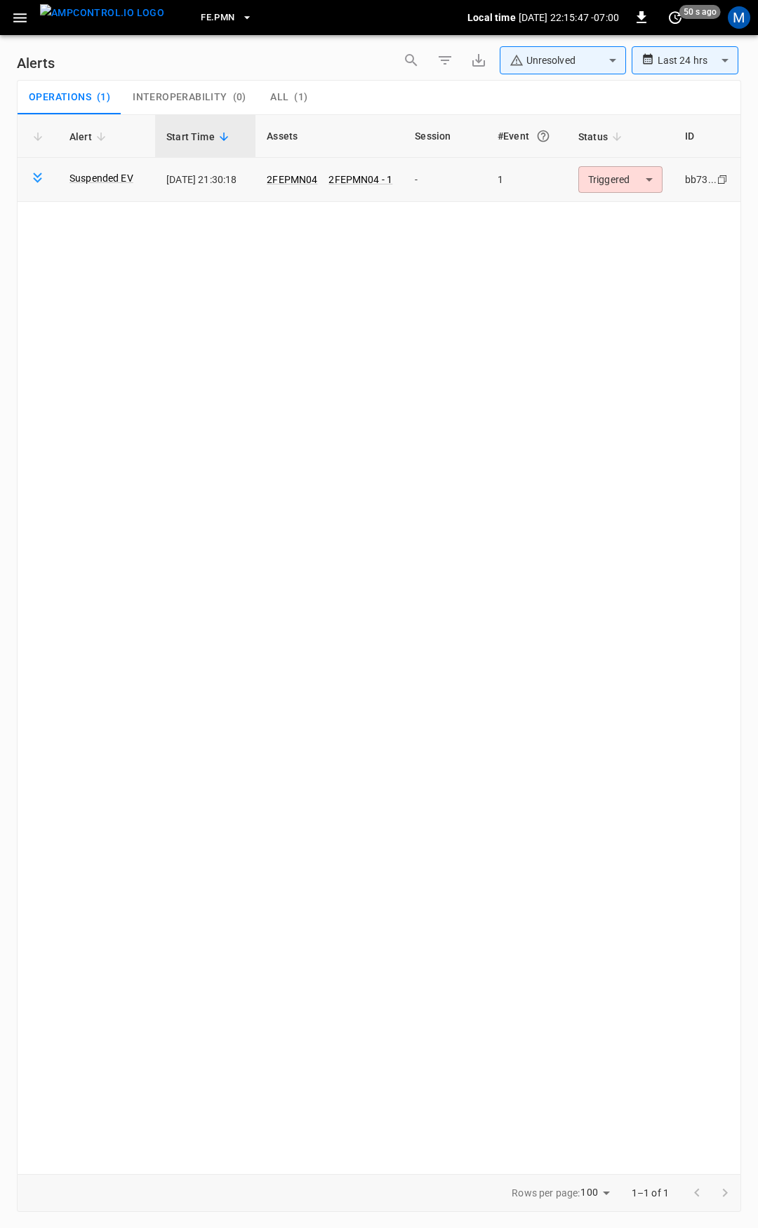
click at [651, 179] on body "**********" at bounding box center [379, 611] width 758 height 1223
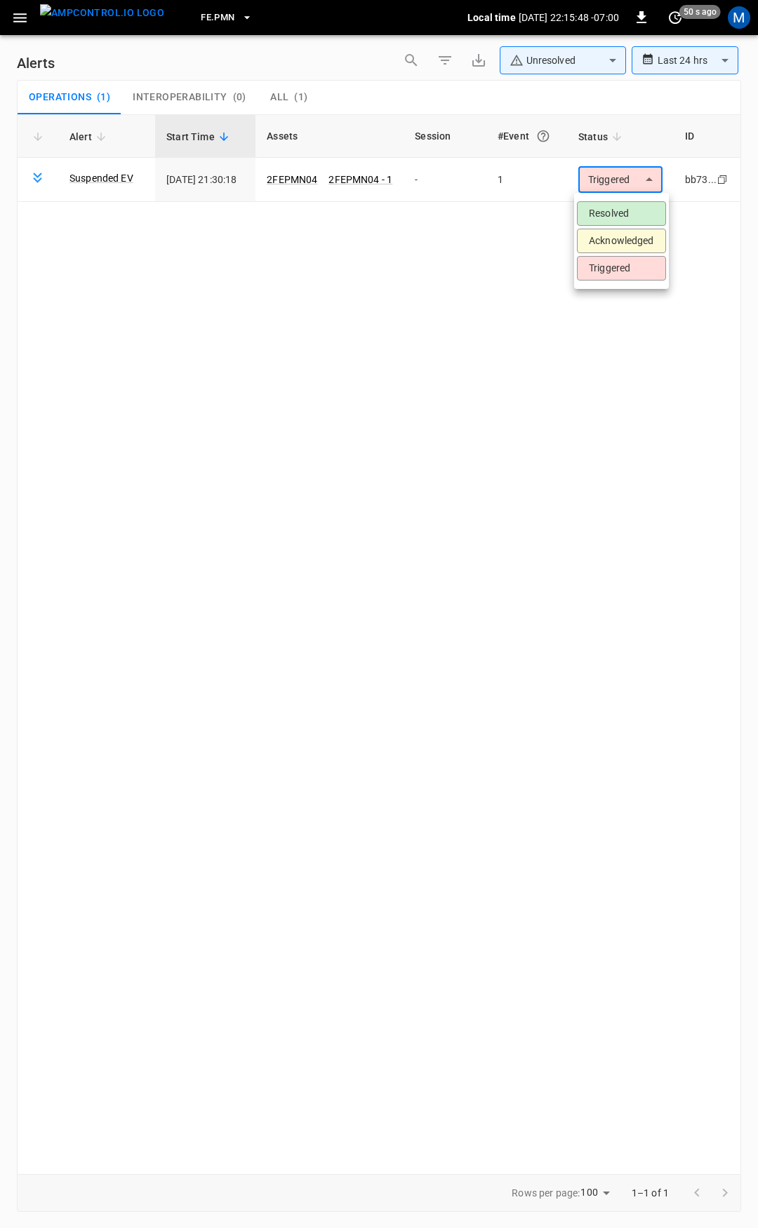
click at [626, 217] on li "Resolved" at bounding box center [621, 213] width 89 height 25
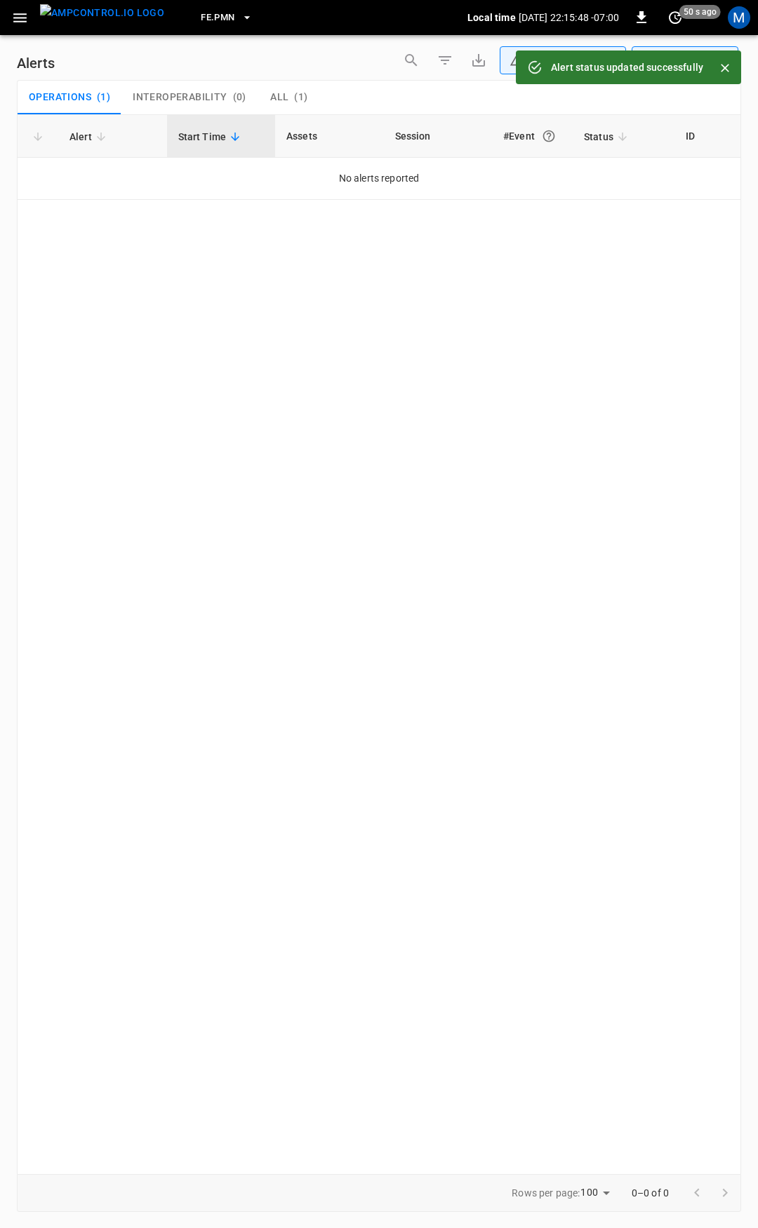
click at [21, 20] on icon "button" at bounding box center [20, 18] width 18 height 18
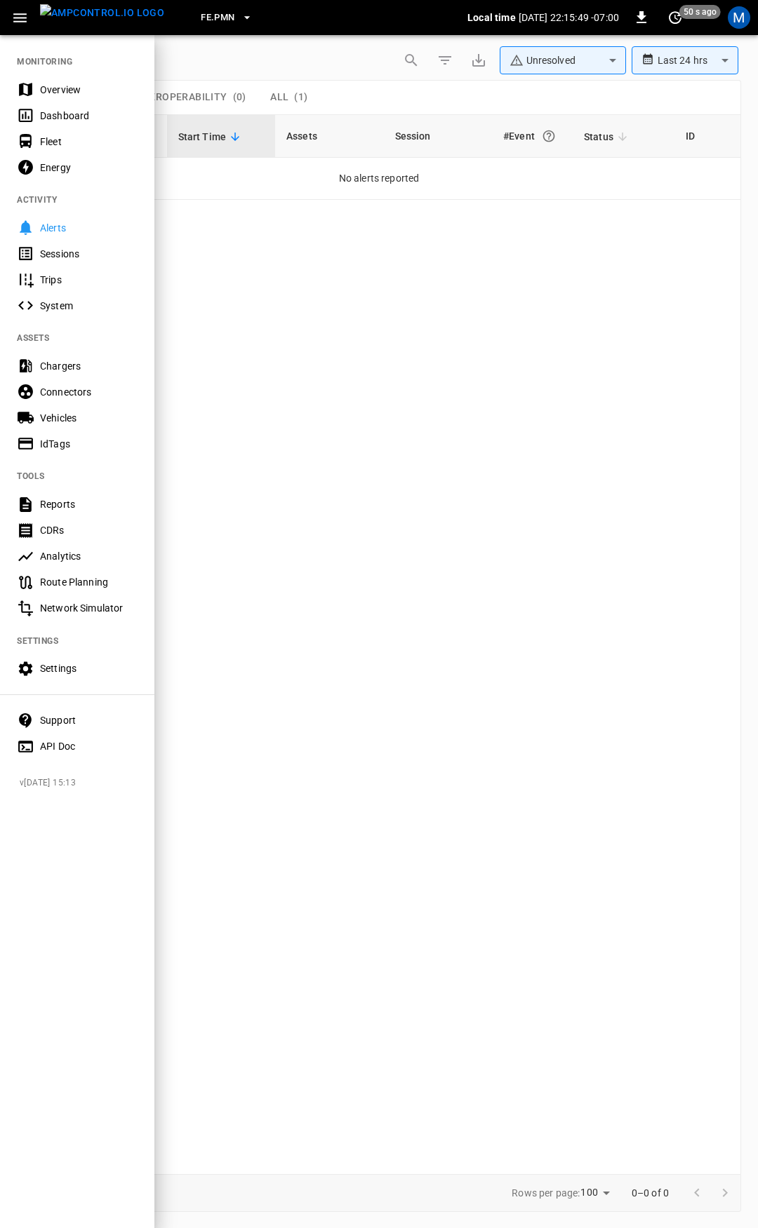
drag, startPoint x: 49, startPoint y: 92, endPoint x: 80, endPoint y: 107, distance: 34.5
click at [49, 93] on div "Overview" at bounding box center [89, 90] width 98 height 14
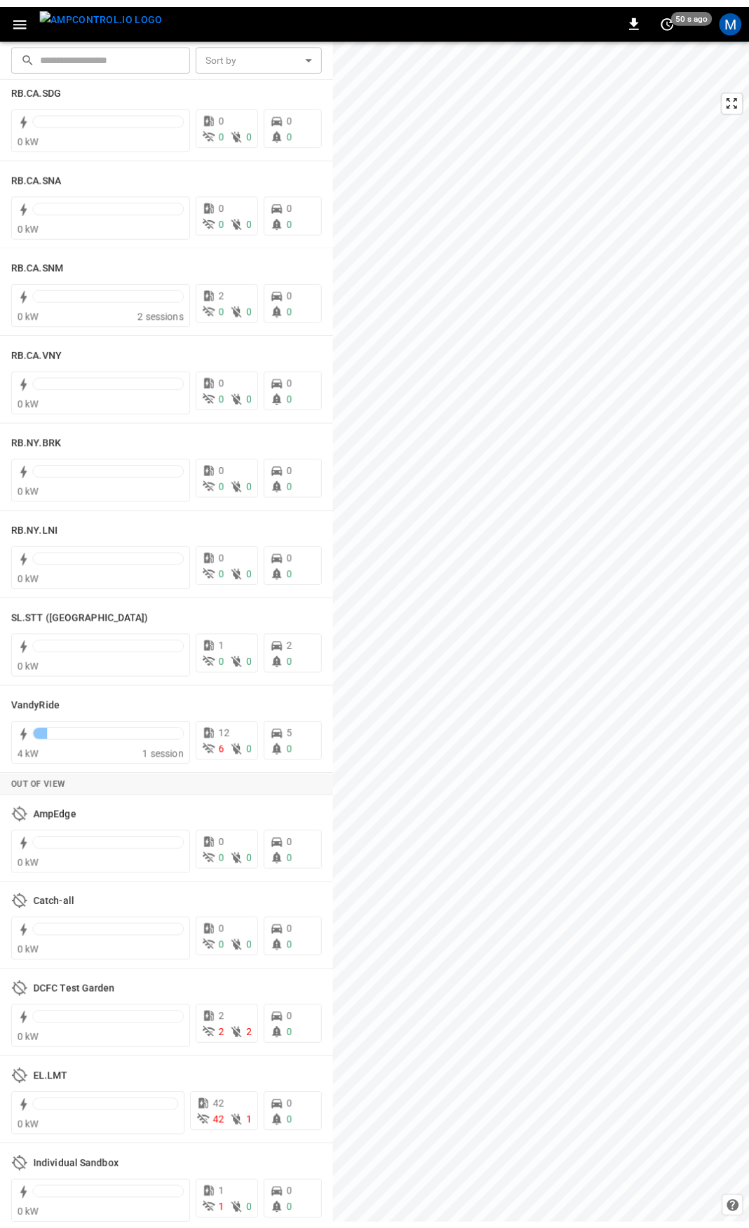
scroll to position [2319, 0]
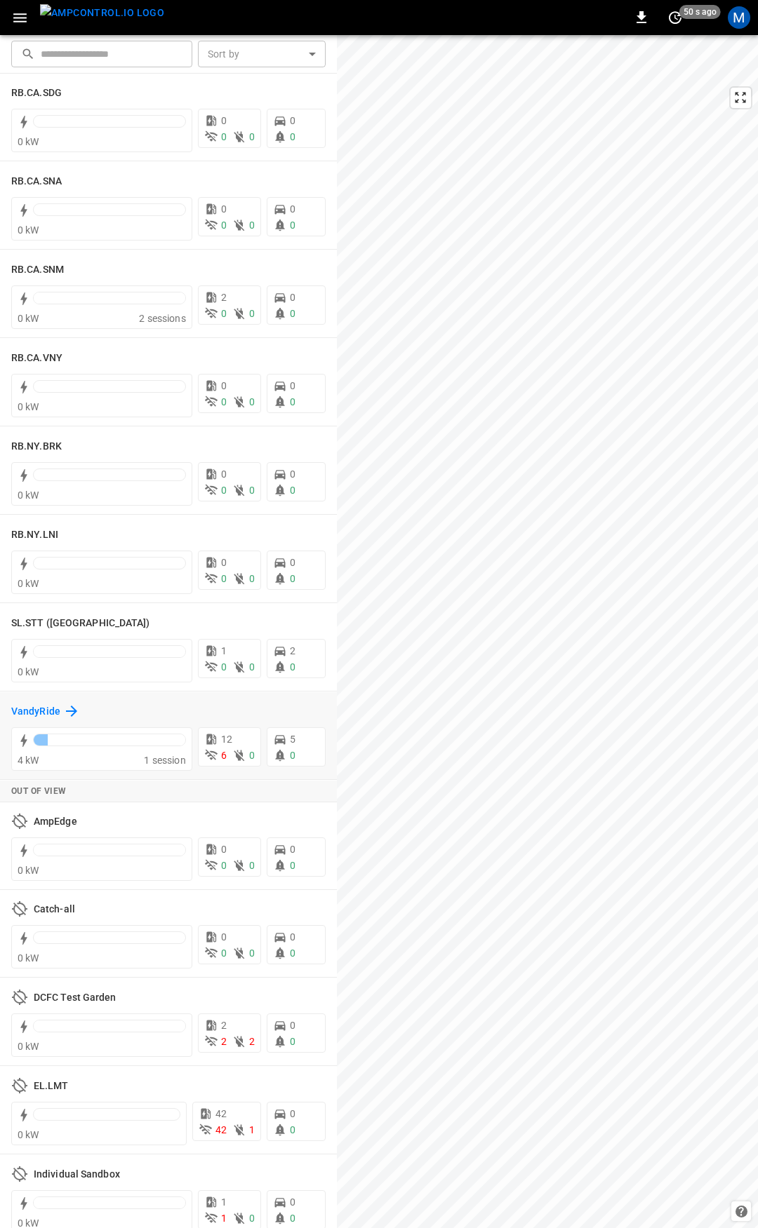
click at [23, 716] on h6 "VandyRide" at bounding box center [35, 711] width 49 height 15
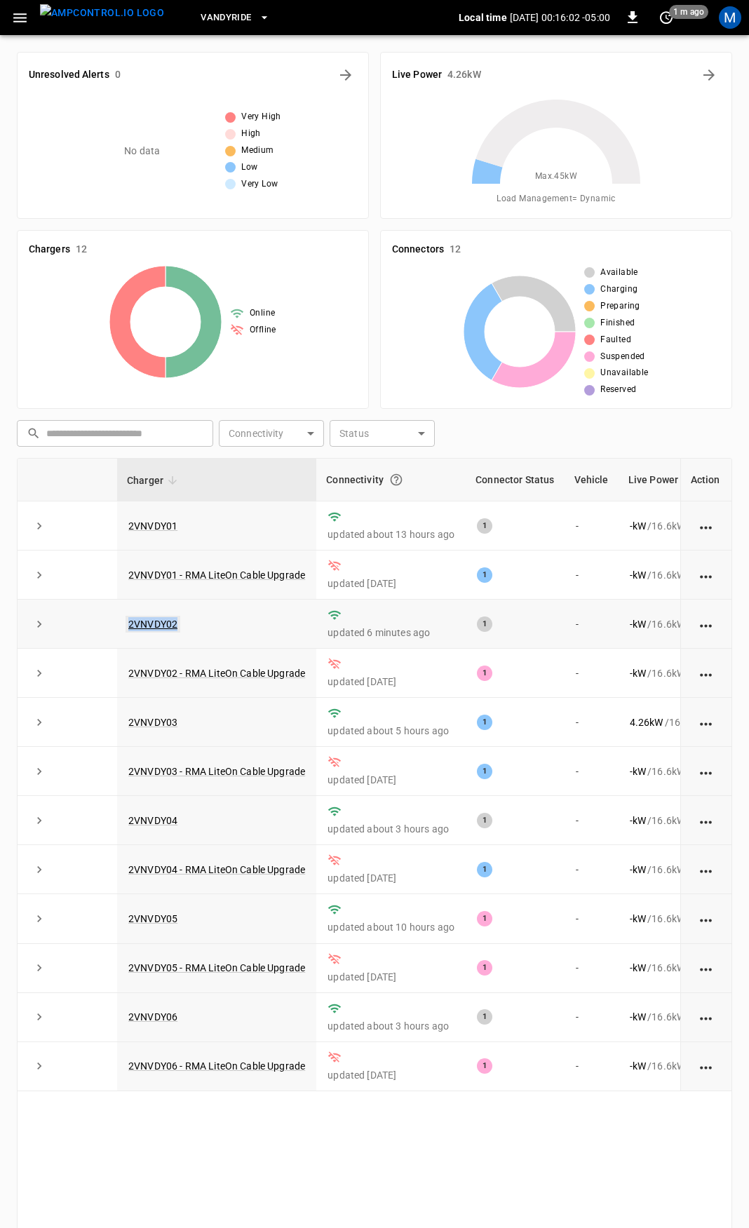
drag, startPoint x: 177, startPoint y: 631, endPoint x: 130, endPoint y: 633, distance: 47.0
click at [130, 633] on td "2VNVDY02" at bounding box center [216, 624] width 199 height 49
click at [143, 619] on link "2VNVDY02" at bounding box center [153, 624] width 55 height 17
